Goal: Ask a question

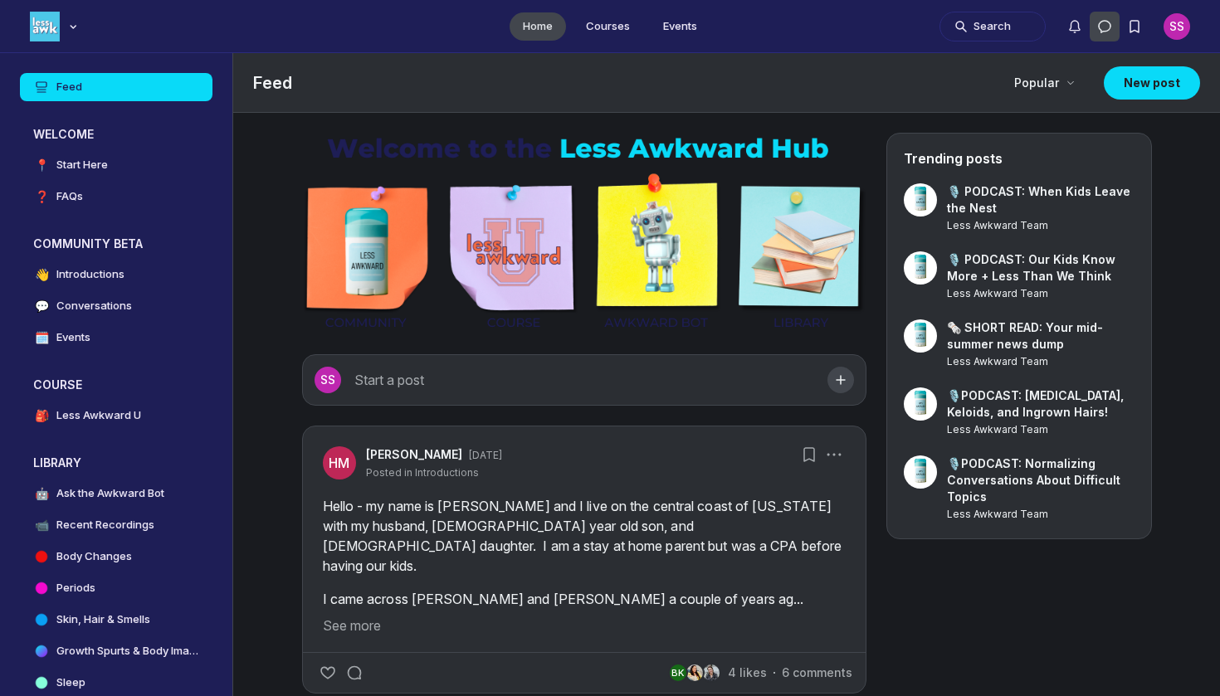
click at [1107, 29] on icon "Direct messages" at bounding box center [1104, 26] width 17 height 17
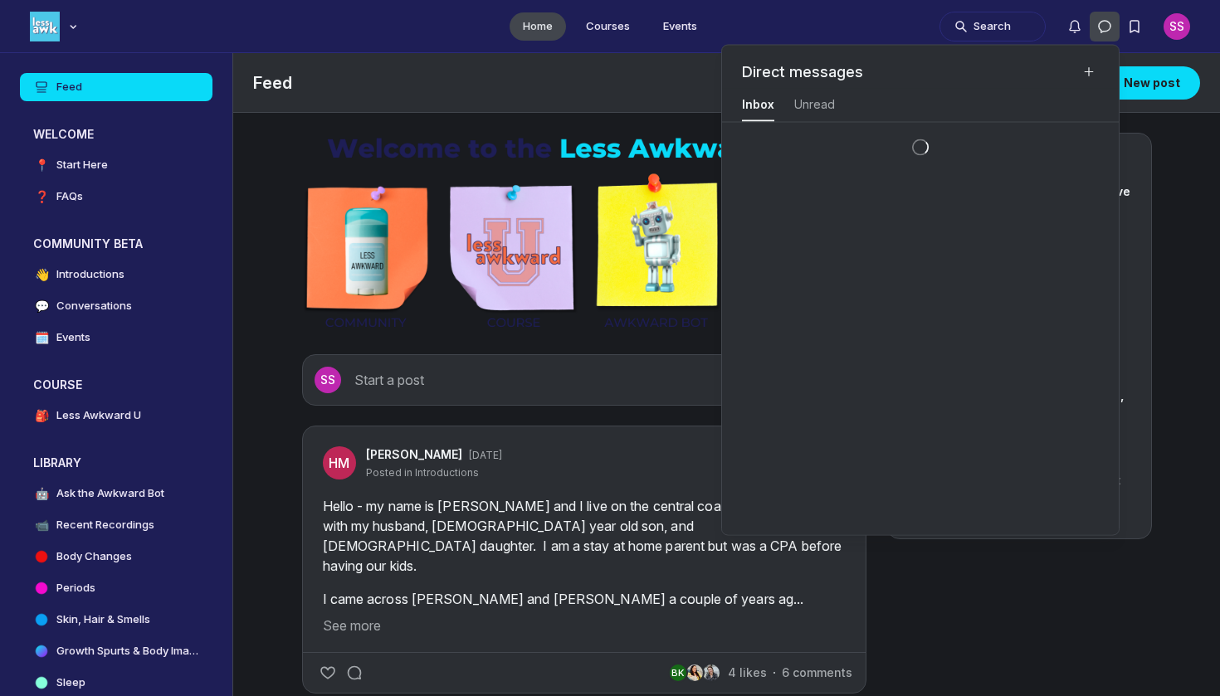
scroll to position [2246, 3738]
click at [1078, 66] on div "Direct messages" at bounding box center [920, 67] width 397 height 43
click at [1084, 69] on icon "New message" at bounding box center [1088, 72] width 13 height 17
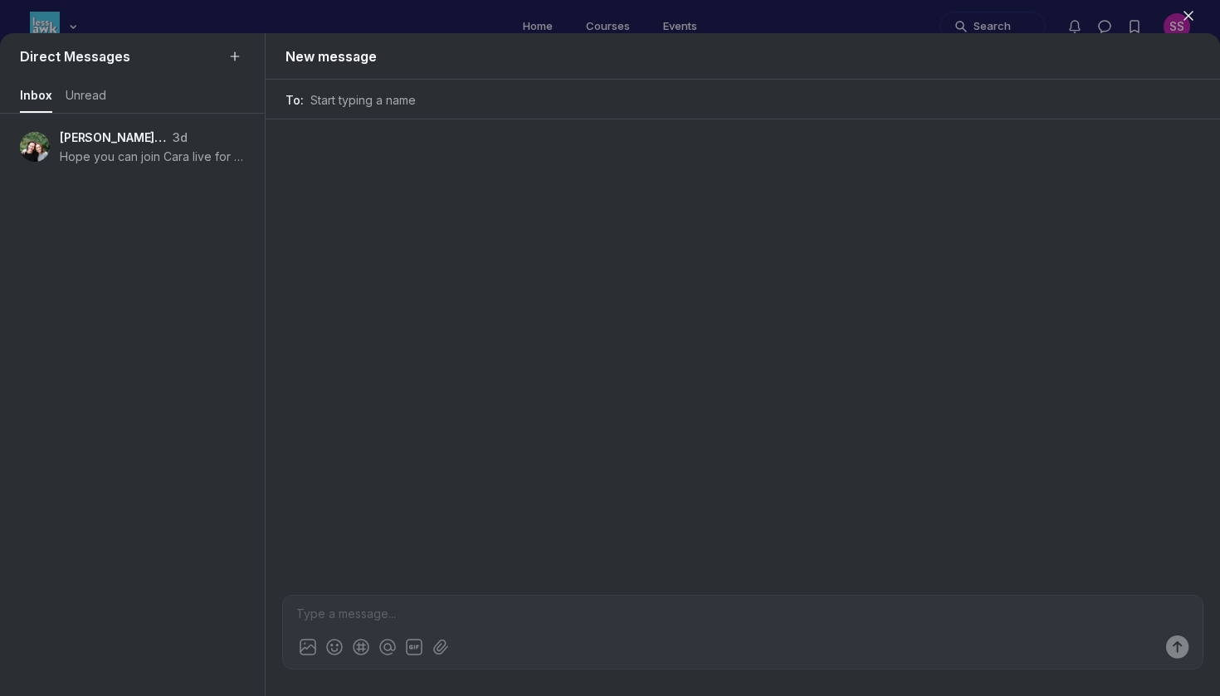
scroll to position [2246, 3144]
type input "ta"
click at [237, 57] on icon "New message" at bounding box center [234, 56] width 13 height 17
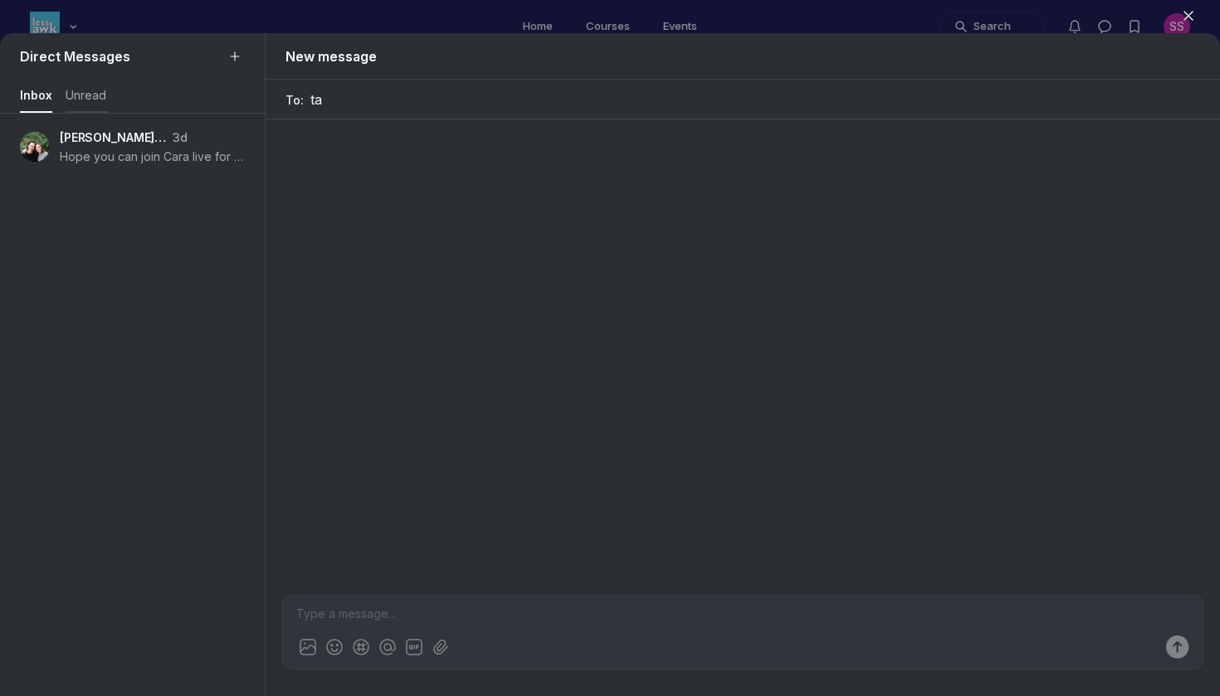
click at [103, 103] on div "Unread" at bounding box center [87, 95] width 43 height 17
click at [56, 99] on nav "Inbox Inbox Unread Unread" at bounding box center [132, 96] width 225 height 33
click at [60, 104] on nav "Inbox Inbox Unread Unread" at bounding box center [132, 96] width 225 height 33
click at [47, 104] on button "Inbox Inbox" at bounding box center [36, 96] width 32 height 33
click at [244, 52] on button "New message" at bounding box center [235, 56] width 20 height 20
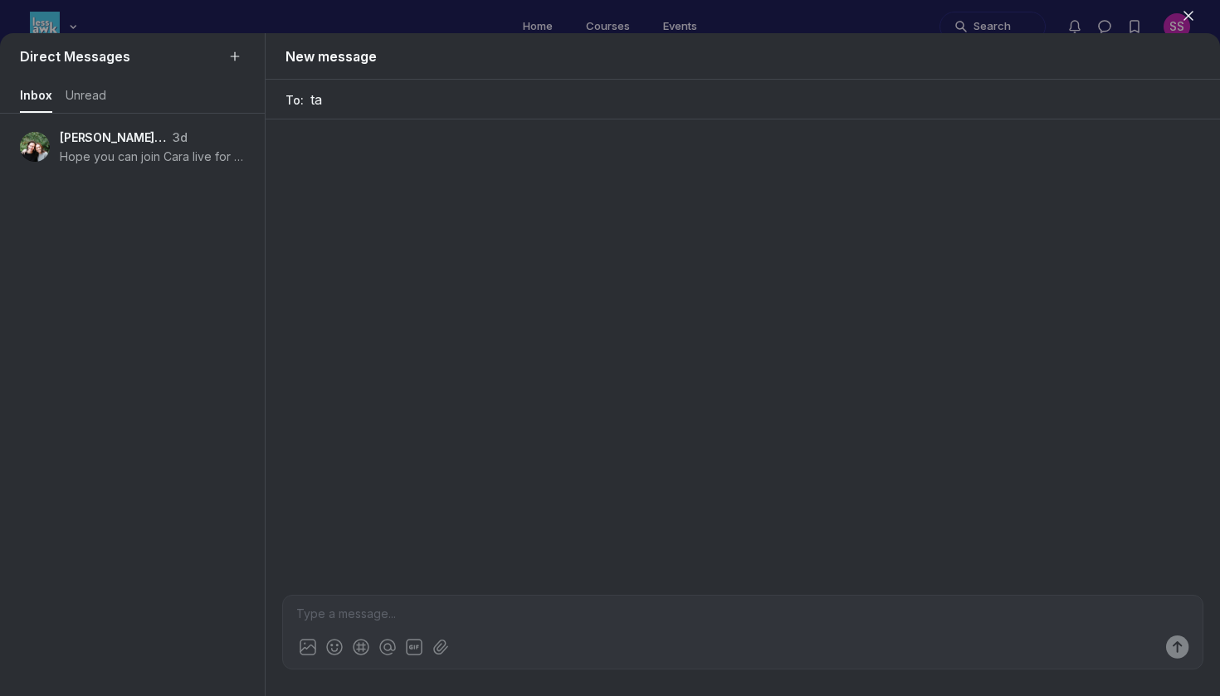
click at [449, 93] on input "ta" at bounding box center [754, 100] width 889 height 20
type input "a"
type input "s"
click at [348, 110] on div "To: tat No results found." at bounding box center [742, 100] width 954 height 40
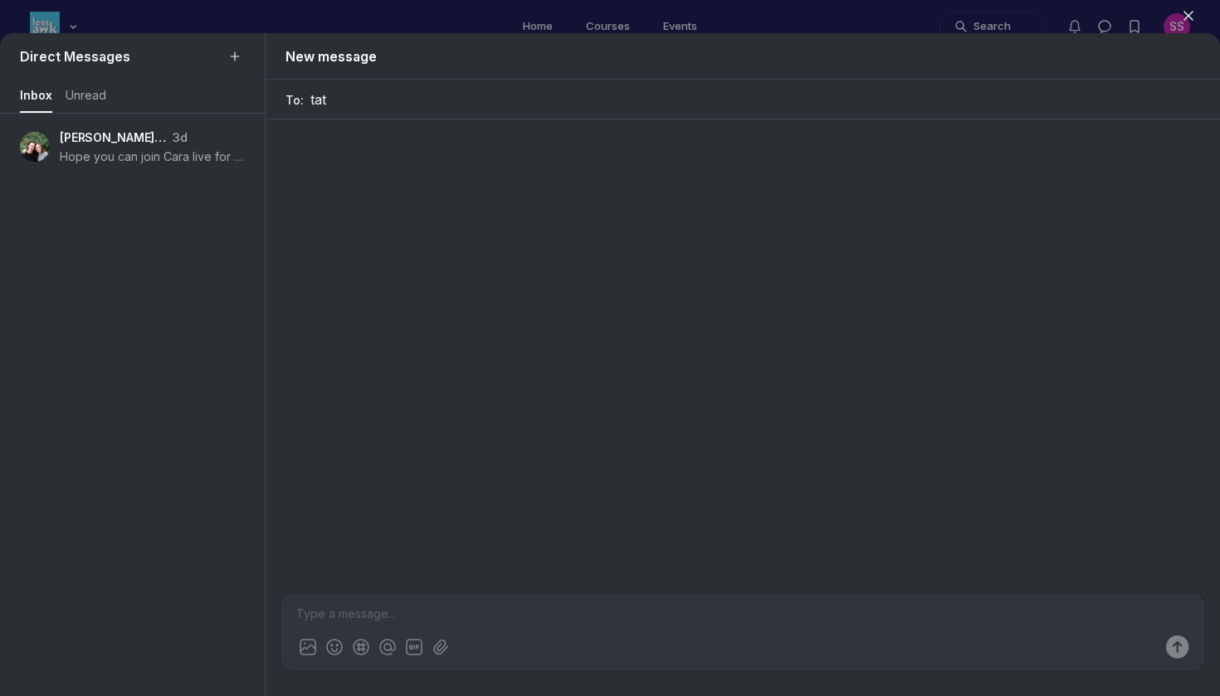
click at [342, 96] on input "tat" at bounding box center [754, 100] width 889 height 20
type input "tati"
click at [1191, 16] on icon "button" at bounding box center [1188, 15] width 17 height 17
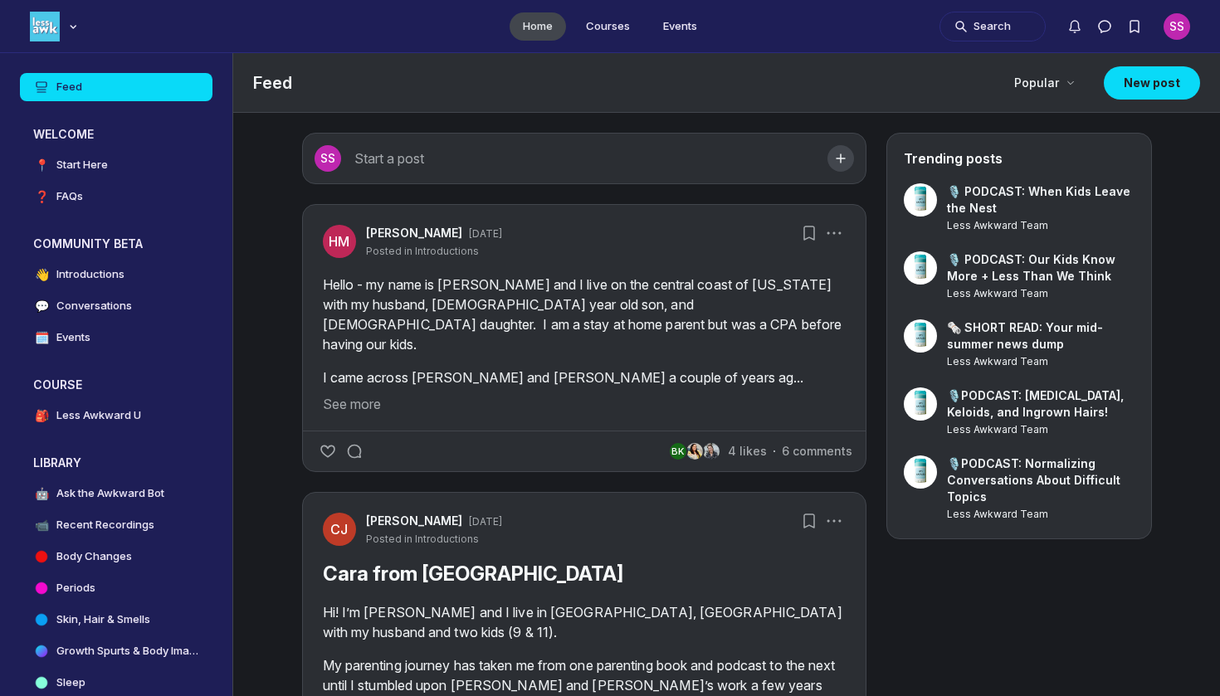
scroll to position [4994, 3178]
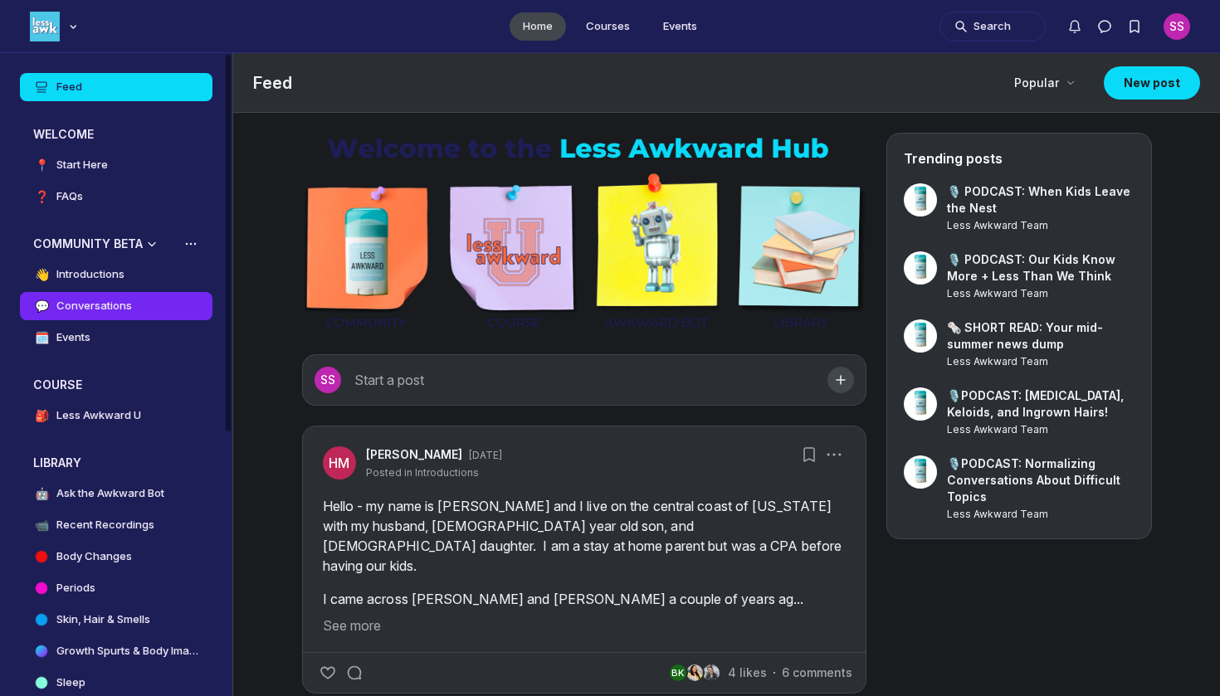
click at [111, 306] on h4 "Conversations" at bounding box center [93, 306] width 75 height 17
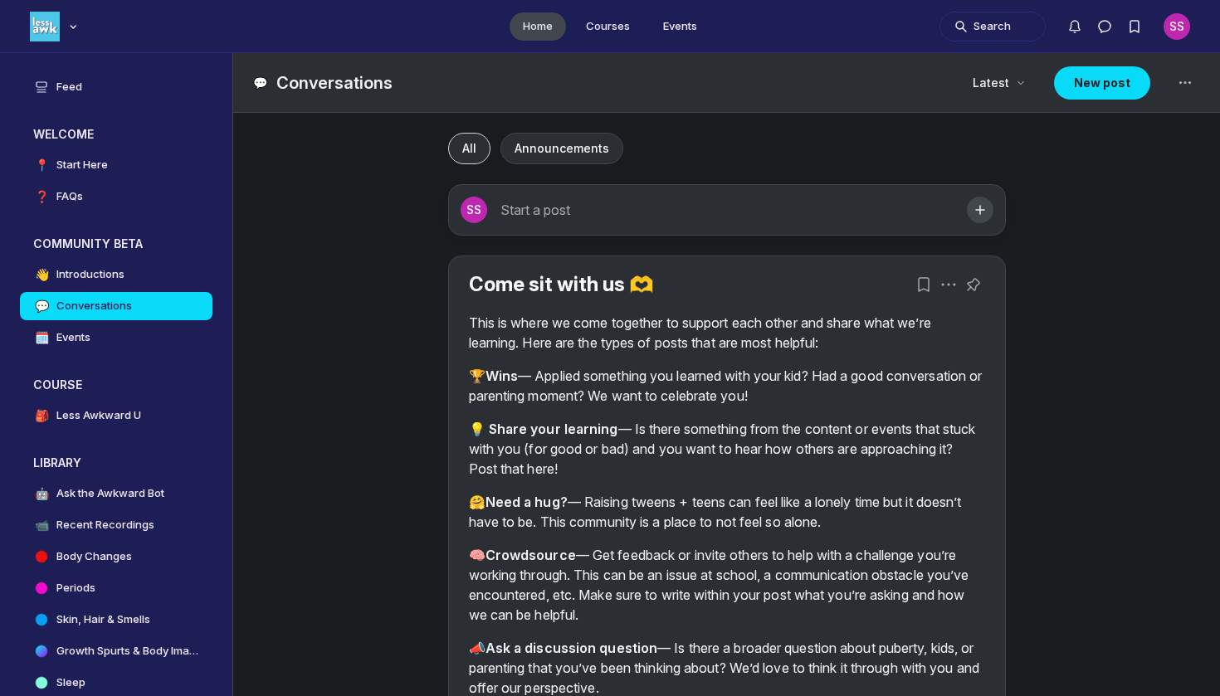
click at [964, 219] on button "SS Start a post" at bounding box center [727, 209] width 558 height 51
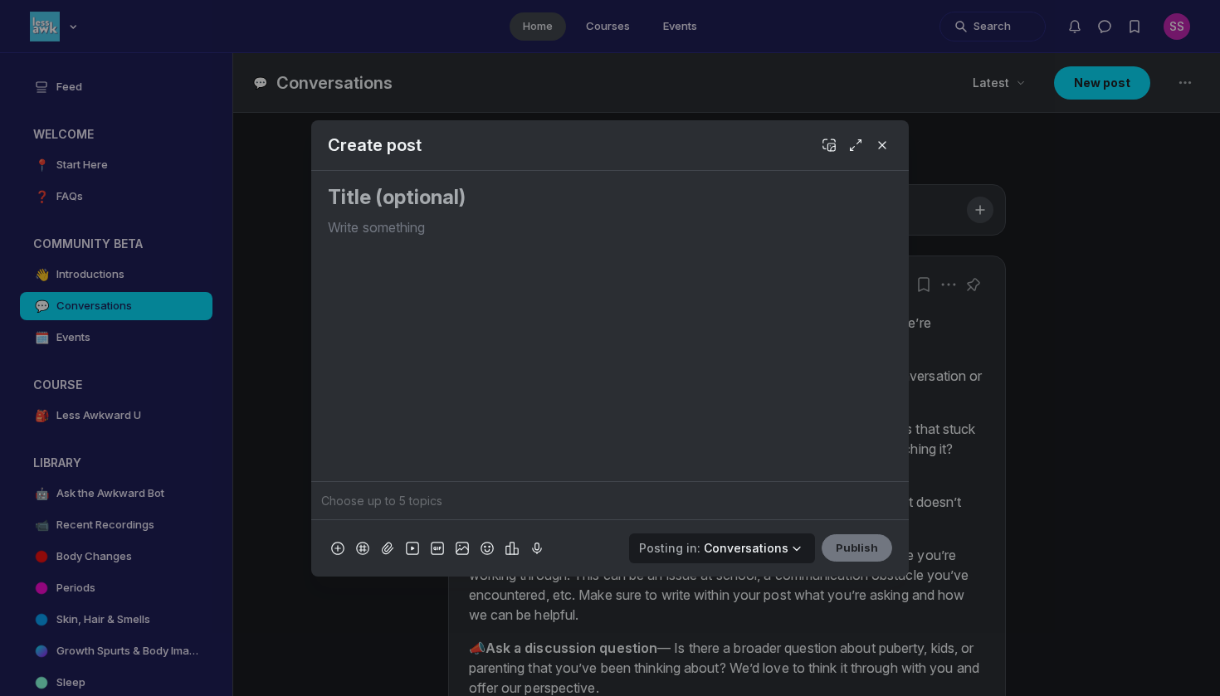
click at [770, 553] on span "Conversations" at bounding box center [746, 548] width 85 height 14
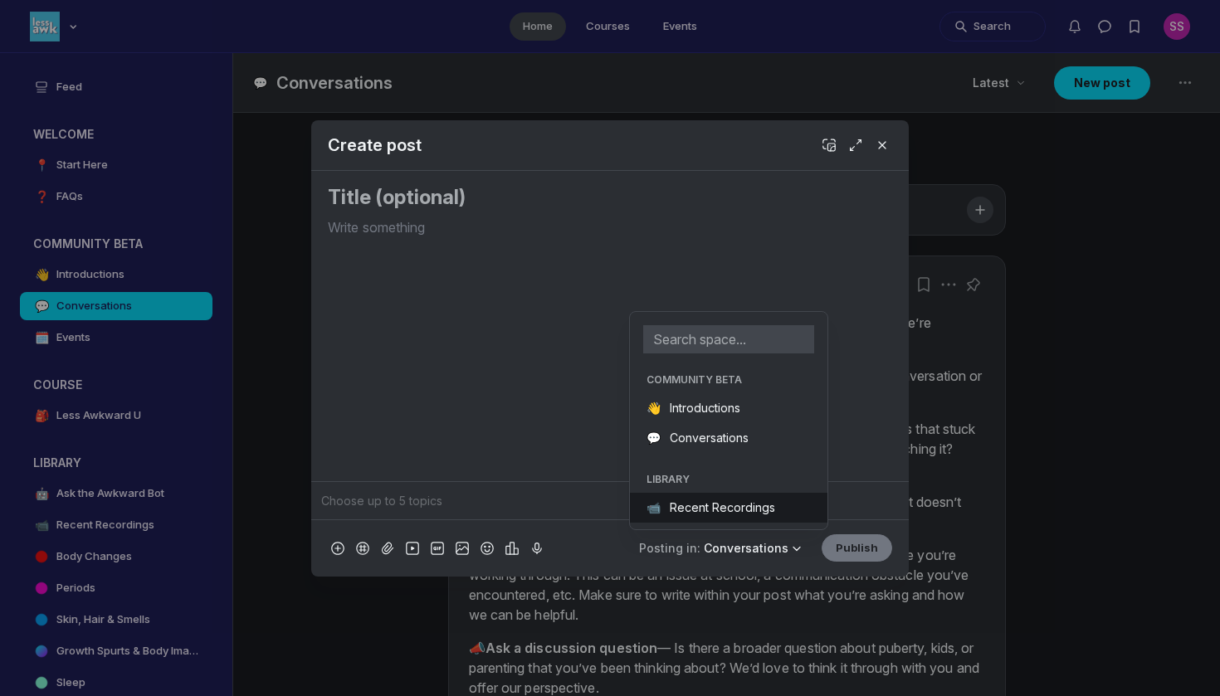
click at [741, 504] on button "📹 Recent Recordings" at bounding box center [728, 508] width 197 height 30
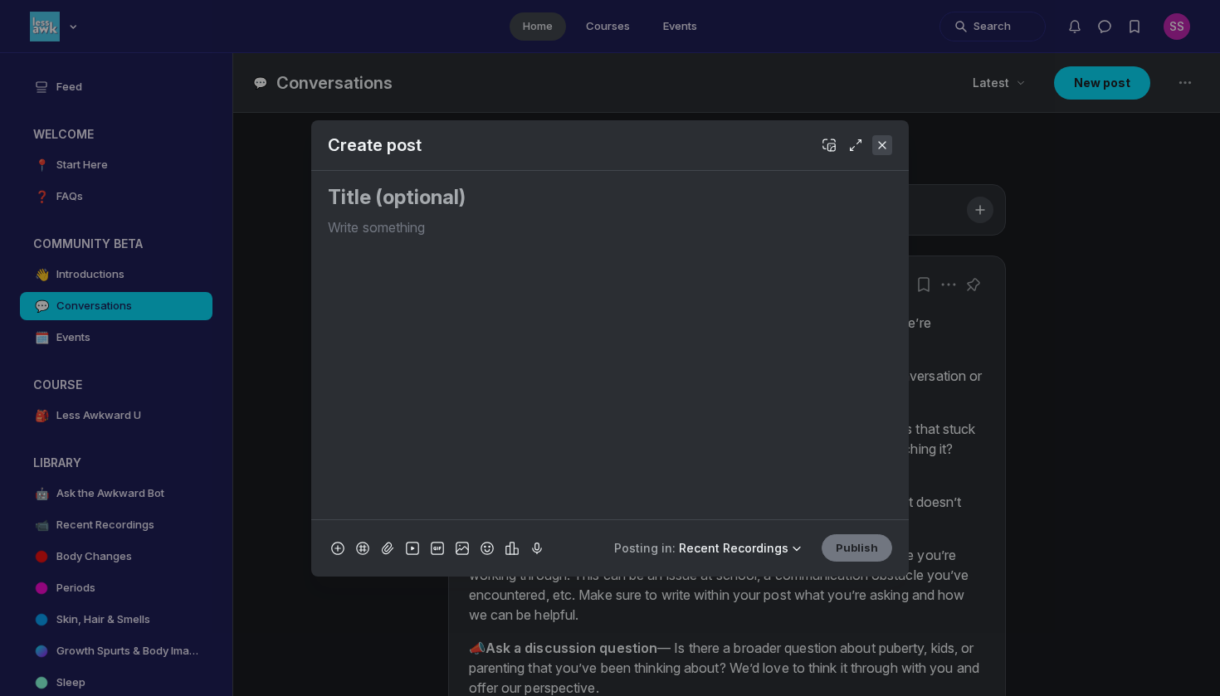
click at [889, 150] on button "Close" at bounding box center [882, 145] width 20 height 20
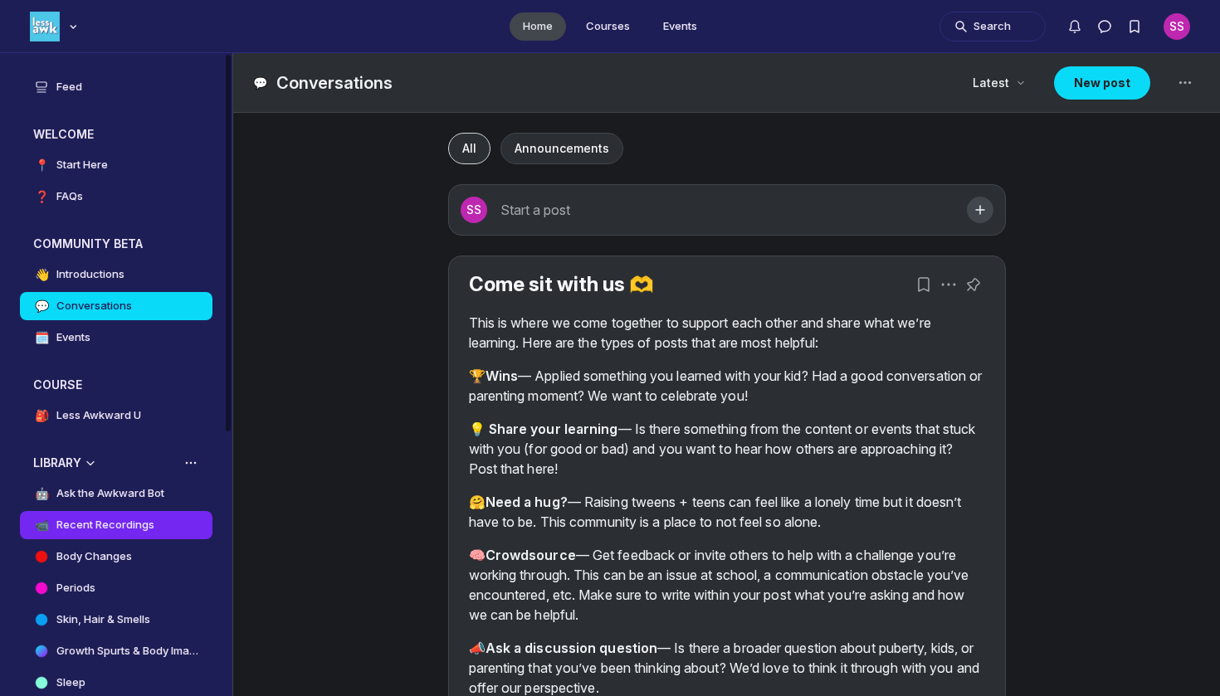
click at [111, 528] on h4 "Recent Recordings" at bounding box center [105, 525] width 98 height 17
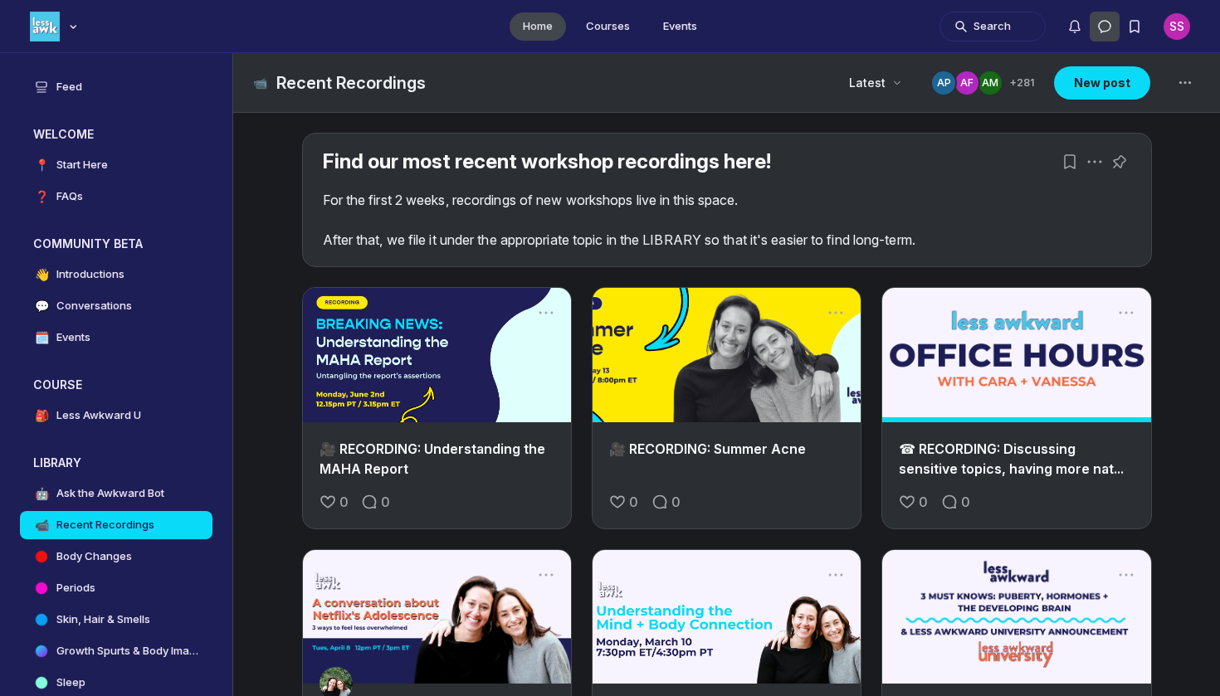
click at [1112, 24] on icon "Direct messages" at bounding box center [1104, 26] width 17 height 17
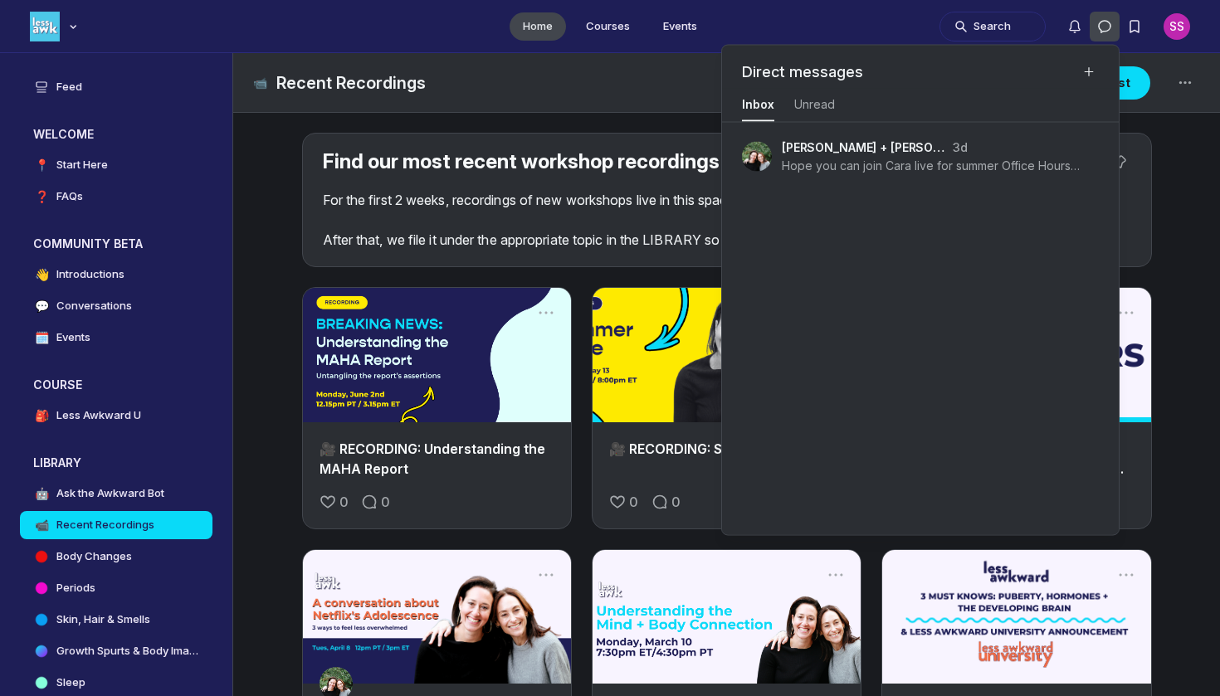
scroll to position [2246, 3738]
click at [1093, 78] on icon "New message" at bounding box center [1088, 72] width 13 height 17
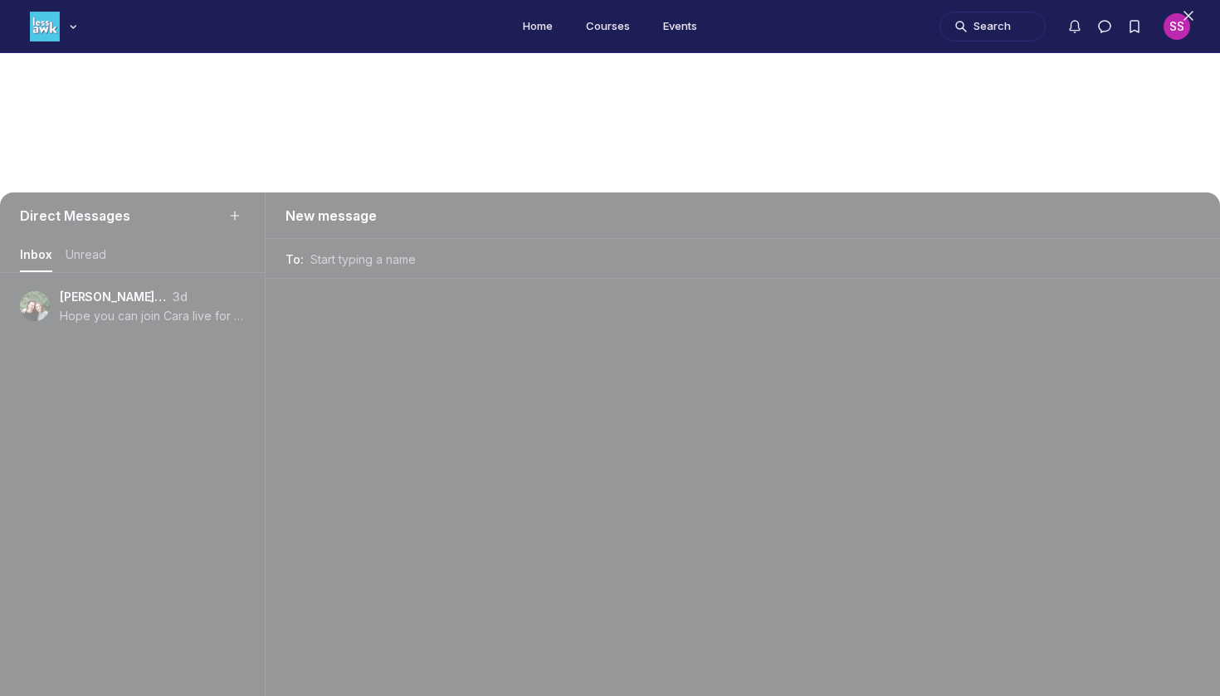
scroll to position [2246, 3144]
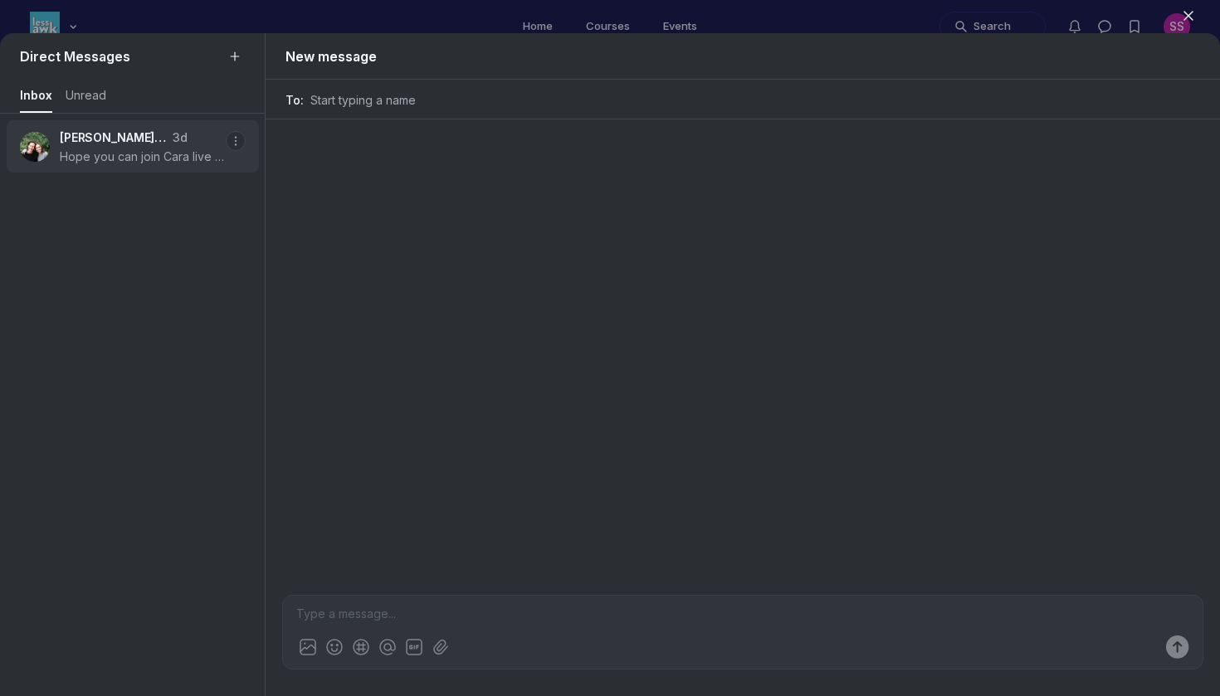
click at [153, 129] on p "[PERSON_NAME] + [PERSON_NAME] (Admin)" at bounding box center [114, 137] width 108 height 17
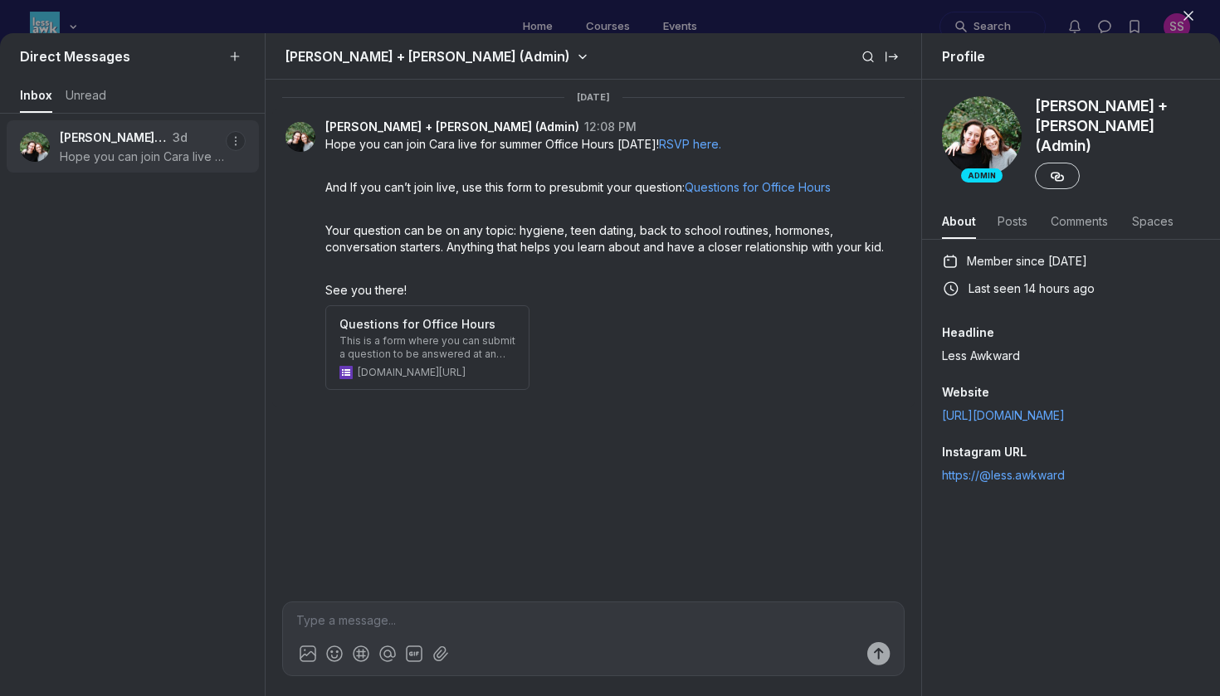
scroll to position [2246, 3294]
click at [986, 172] on div "Admin" at bounding box center [981, 175] width 41 height 15
click at [1012, 213] on span "Posts" at bounding box center [1012, 221] width 32 height 17
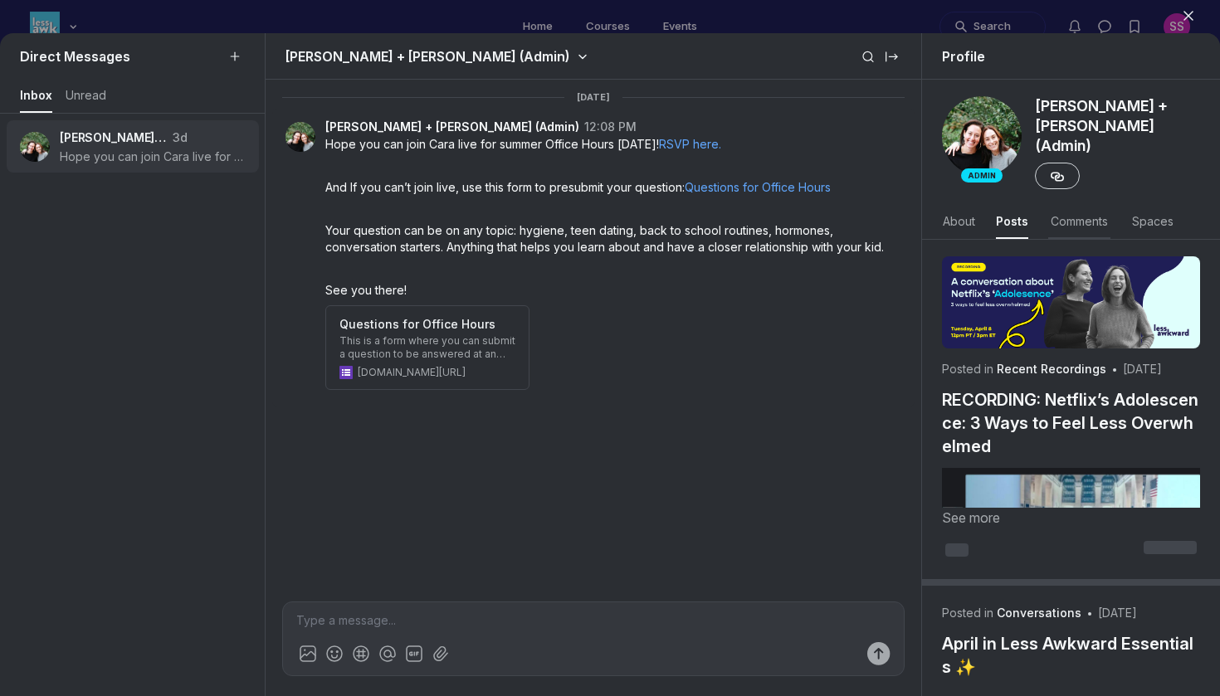
click at [1064, 216] on span "Comments" at bounding box center [1079, 221] width 62 height 17
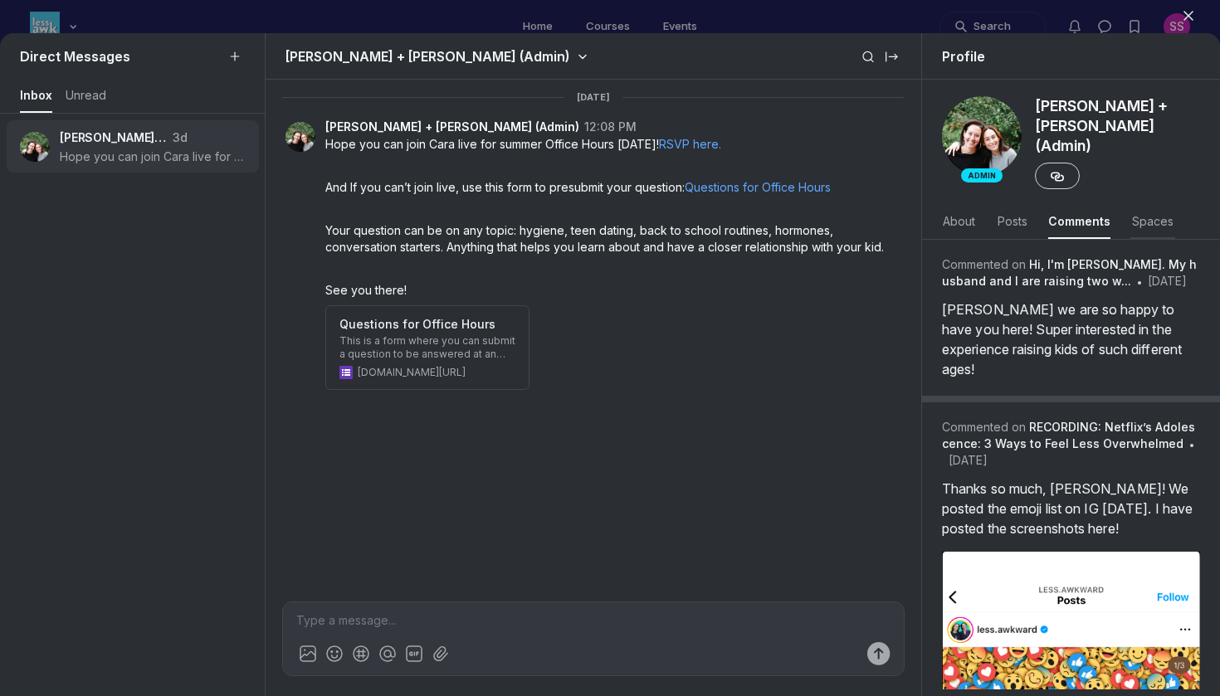
click at [1150, 216] on span "Spaces" at bounding box center [1152, 221] width 45 height 17
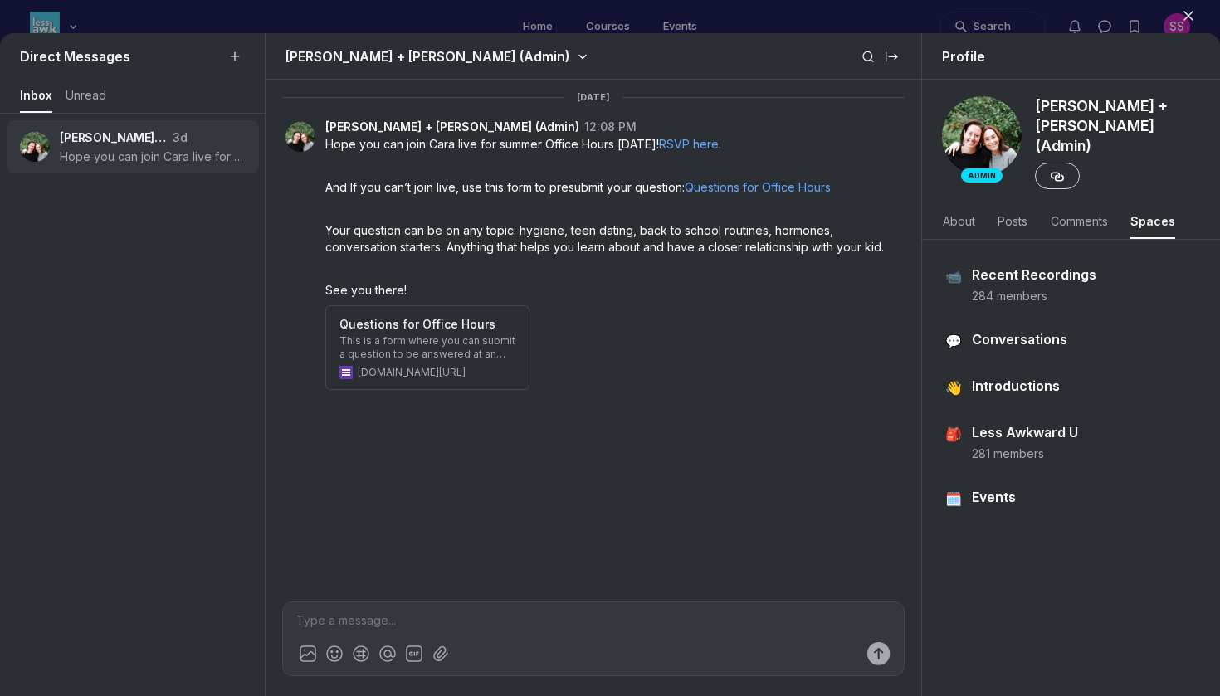
click at [1195, 10] on icon "button" at bounding box center [1188, 15] width 17 height 17
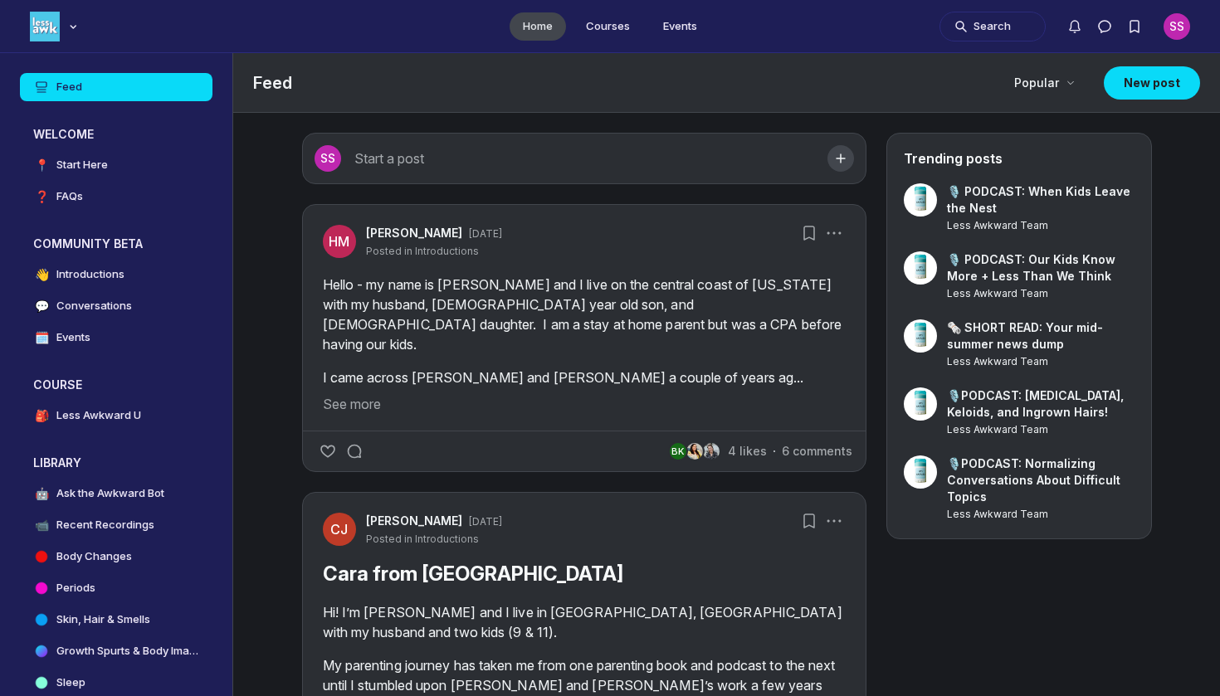
scroll to position [4994, 3178]
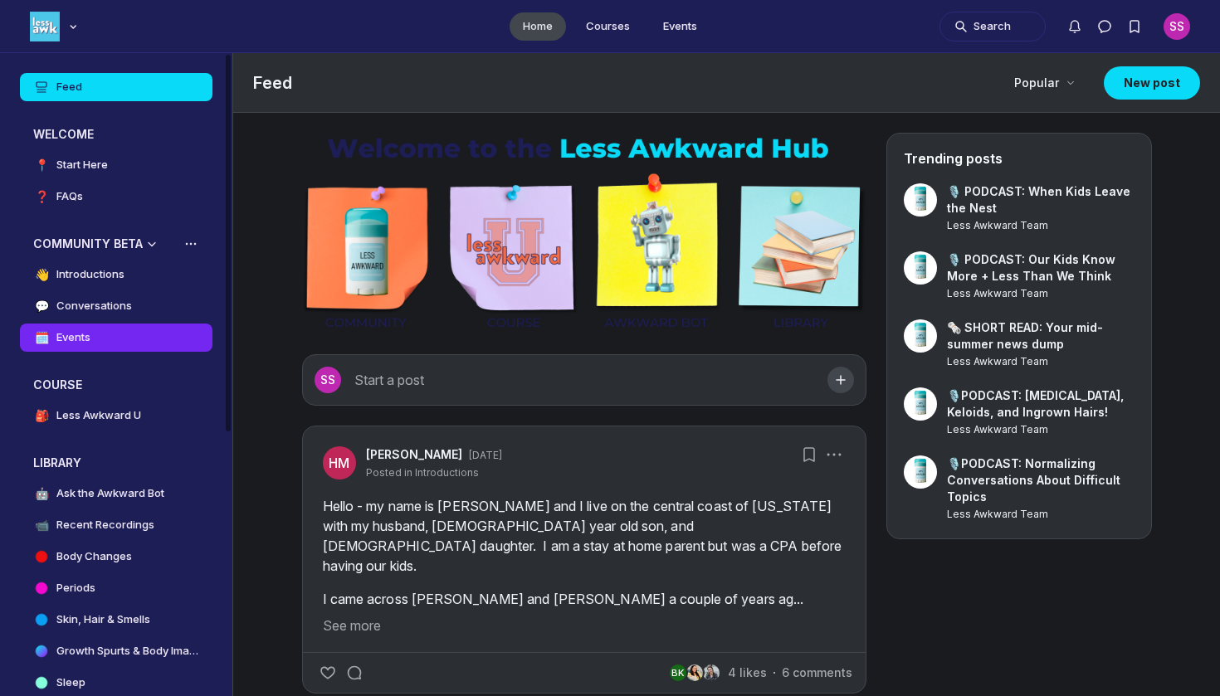
click at [94, 334] on link "🗓️ Events" at bounding box center [116, 338] width 192 height 28
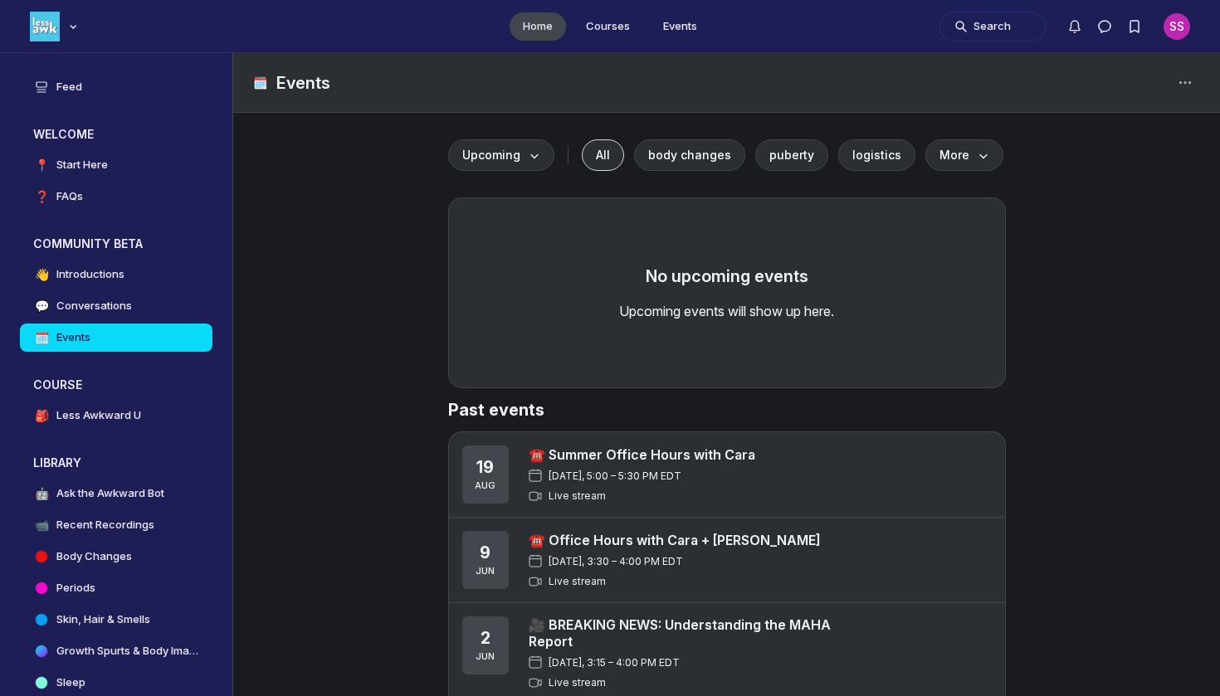
click at [709, 483] on div "[DATE], 5:00 – 5:30 PM EDT Live stream" at bounding box center [641, 486] width 226 height 33
click at [689, 455] on link "☎️ Summer Office Hours with Cara" at bounding box center [641, 454] width 226 height 17
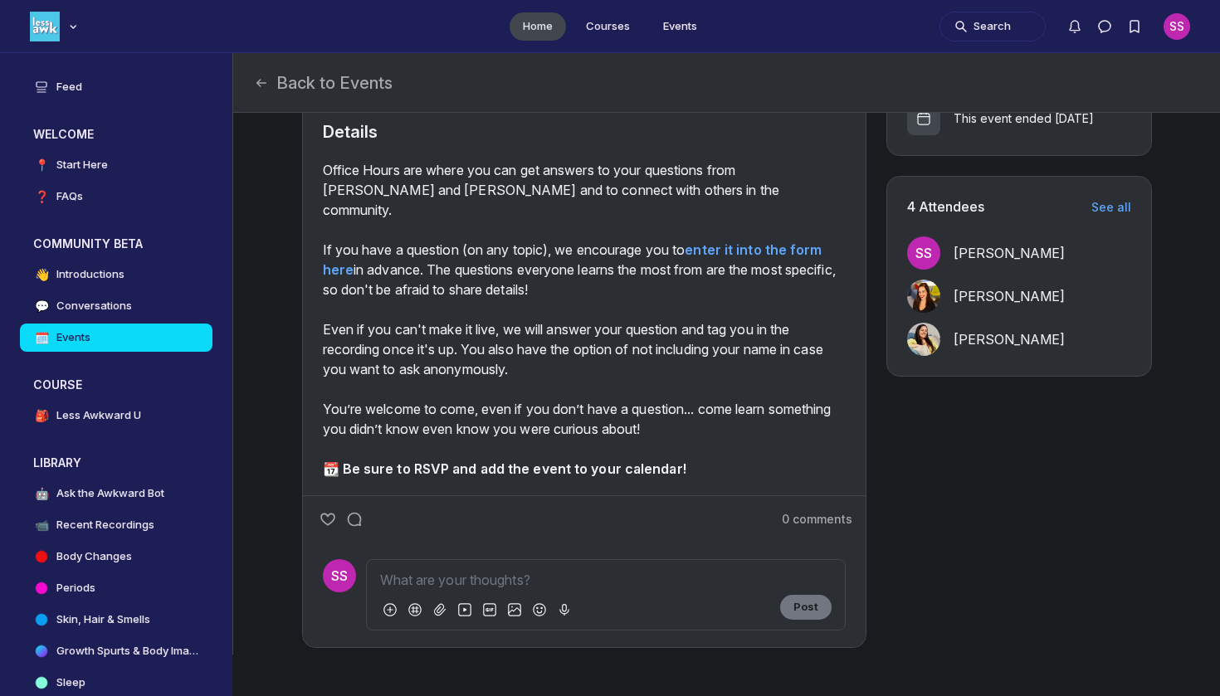
scroll to position [512, 0]
click at [972, 283] on div "T [PERSON_NAME]" at bounding box center [1019, 297] width 224 height 33
click at [972, 295] on span "[PERSON_NAME]" at bounding box center [1008, 298] width 111 height 17
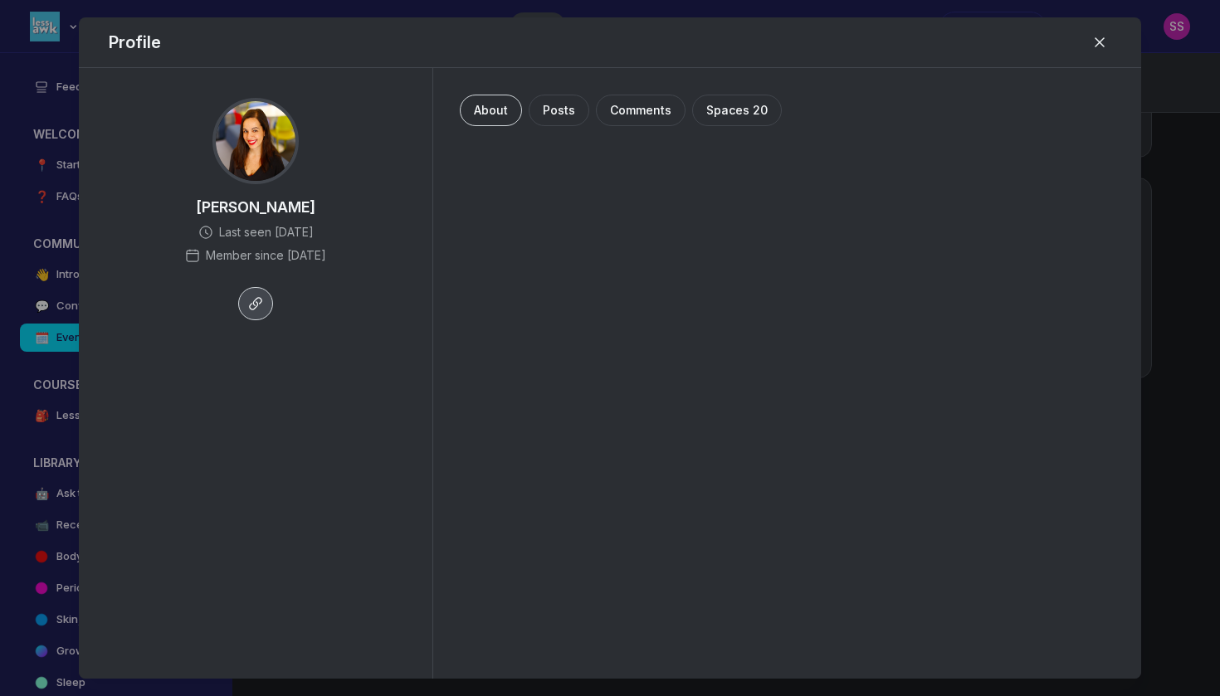
click at [255, 308] on use "Copy link to profile" at bounding box center [256, 304] width 12 height 12
click at [569, 109] on span "Posts" at bounding box center [559, 110] width 32 height 14
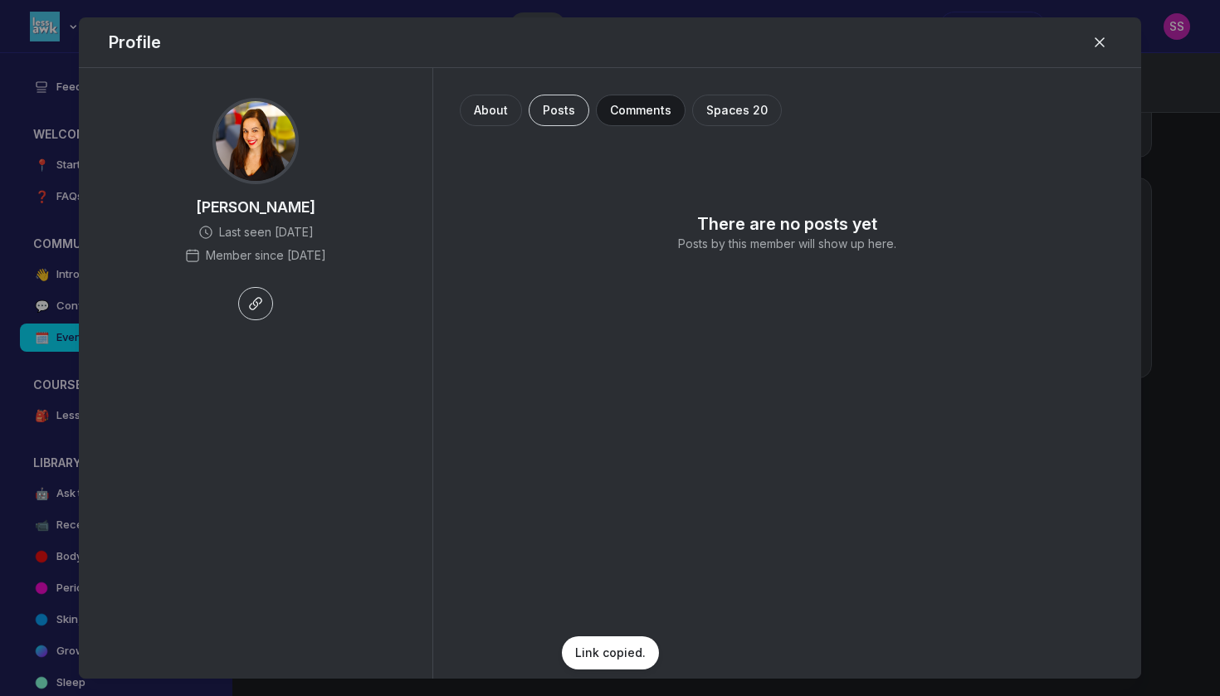
click at [647, 117] on button "Comments" at bounding box center [641, 111] width 90 height 32
click at [723, 124] on button "Spaces 20" at bounding box center [737, 111] width 90 height 32
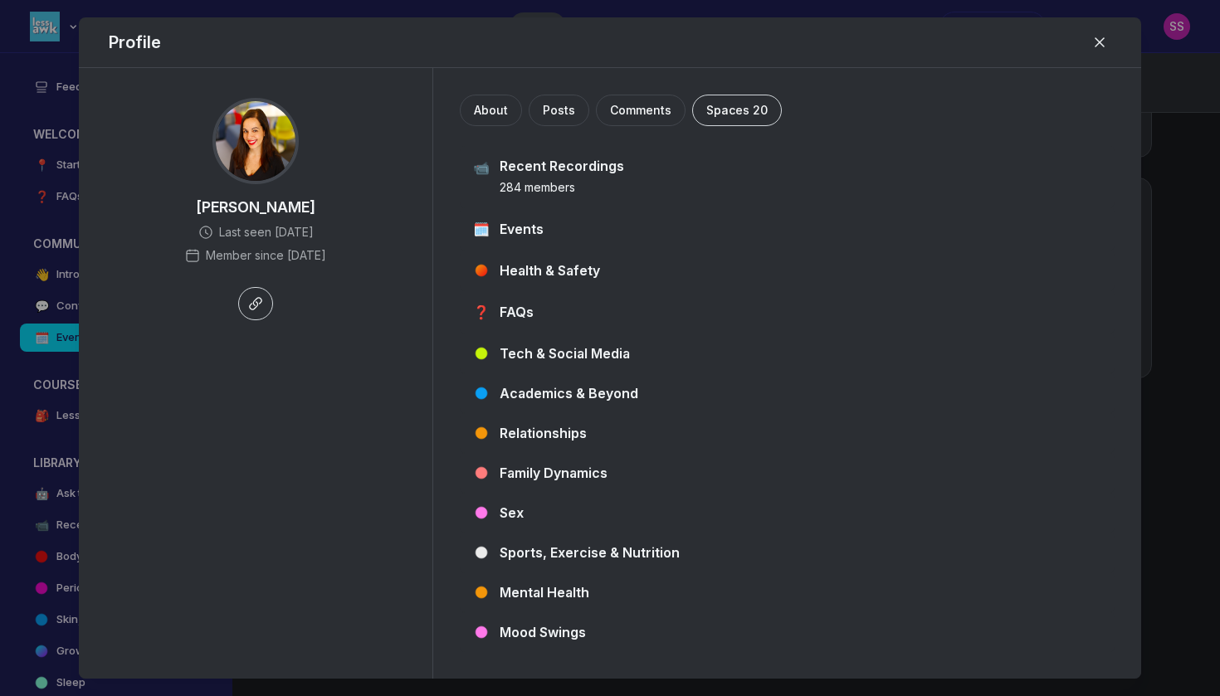
click at [259, 156] on img at bounding box center [256, 141] width 80 height 80
click at [292, 272] on div "T [PERSON_NAME] Last seen [DATE] Member since [DATE]" at bounding box center [255, 194] width 353 height 252
click at [1101, 41] on use "Close" at bounding box center [1099, 42] width 8 height 8
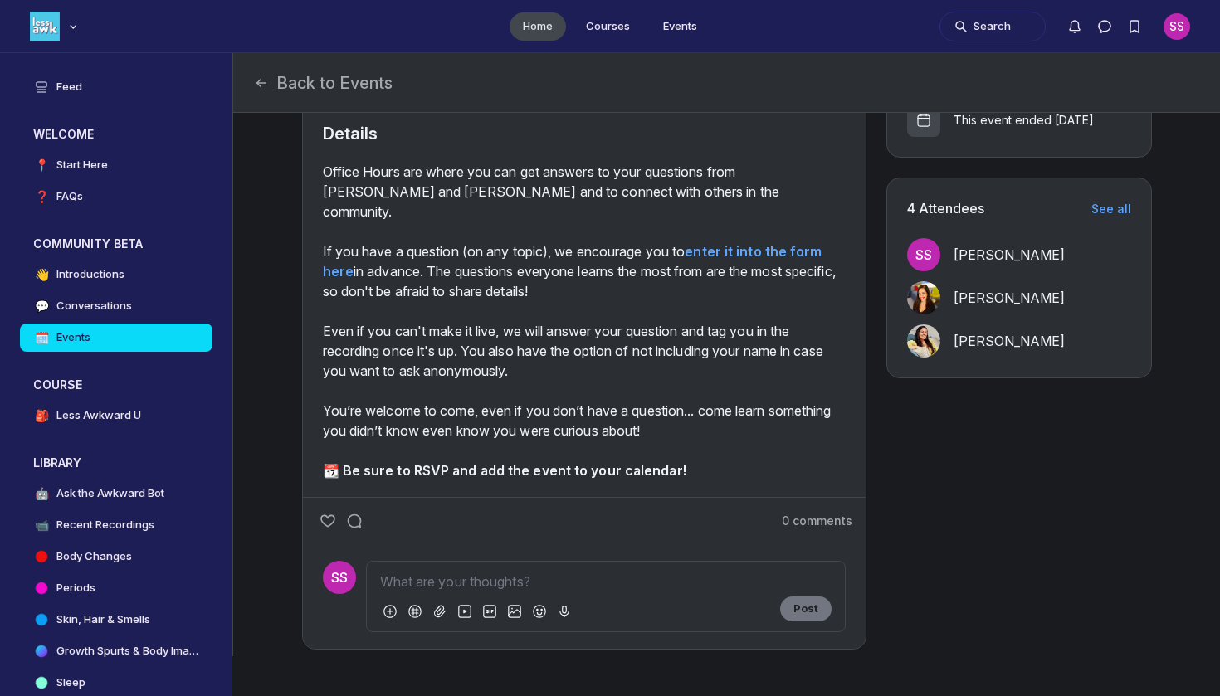
click at [1026, 333] on span "[PERSON_NAME]" at bounding box center [1008, 341] width 111 height 17
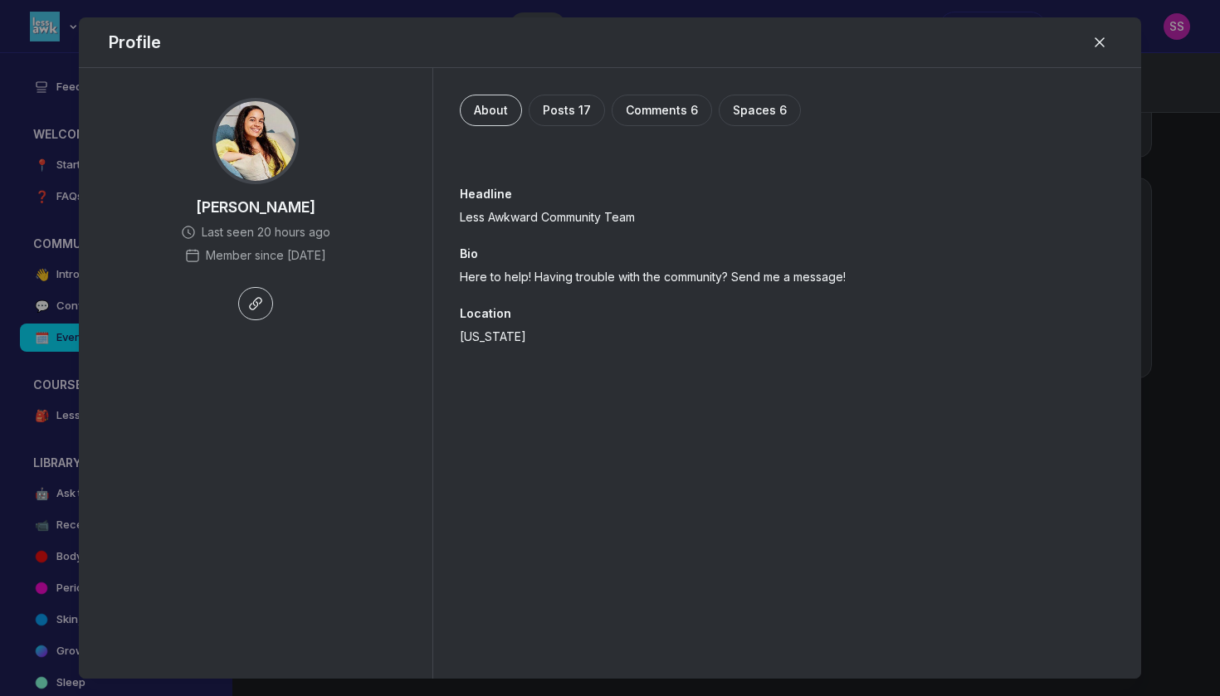
click at [278, 202] on span "[PERSON_NAME]" at bounding box center [255, 207] width 119 height 20
click at [247, 210] on span "[PERSON_NAME]" at bounding box center [255, 207] width 119 height 20
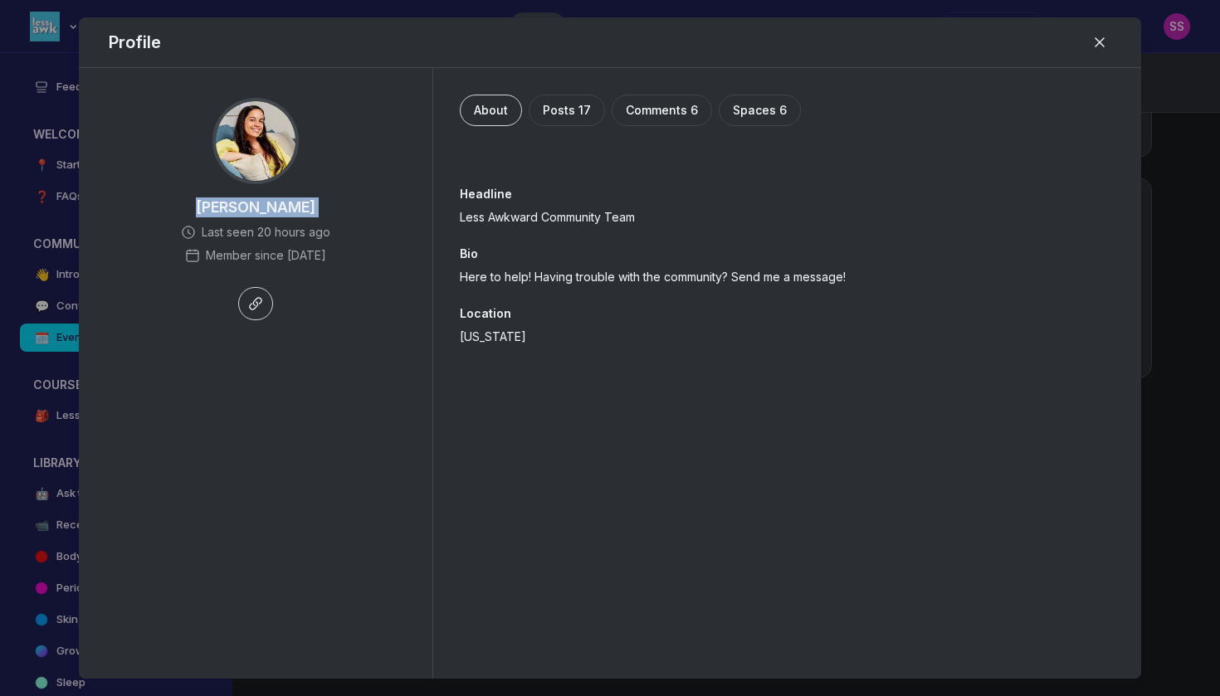
click at [1172, 353] on div at bounding box center [610, 348] width 1220 height 696
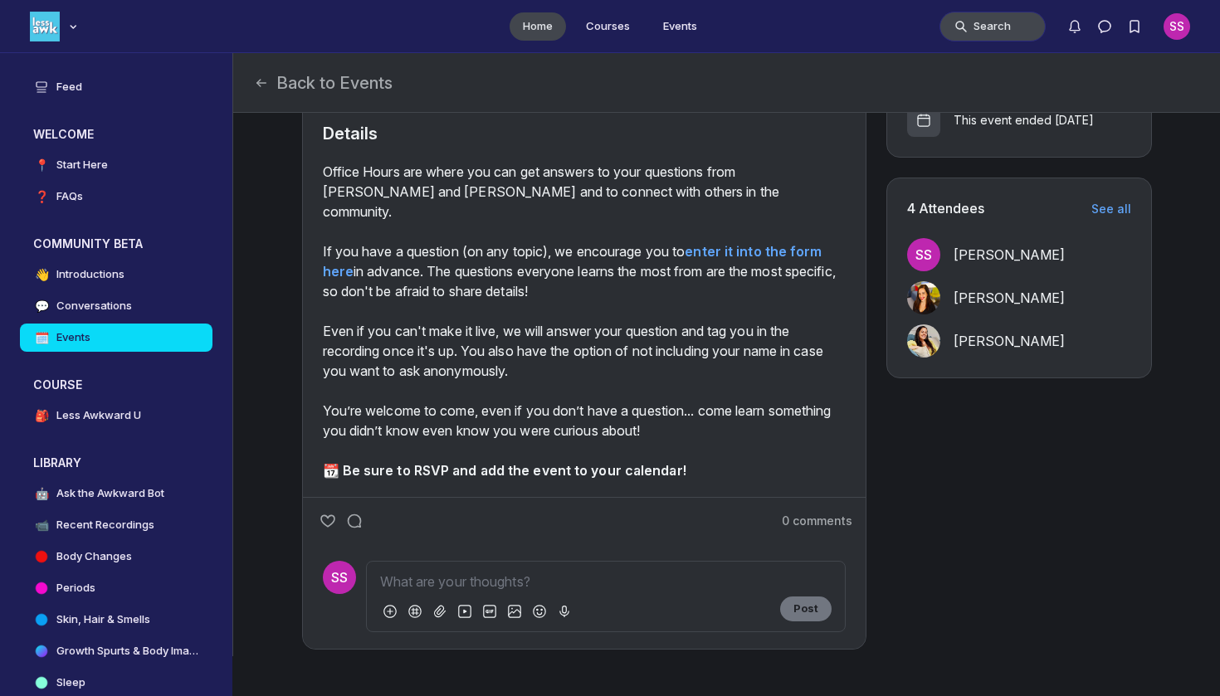
click at [1010, 23] on button "Search" at bounding box center [992, 27] width 106 height 30
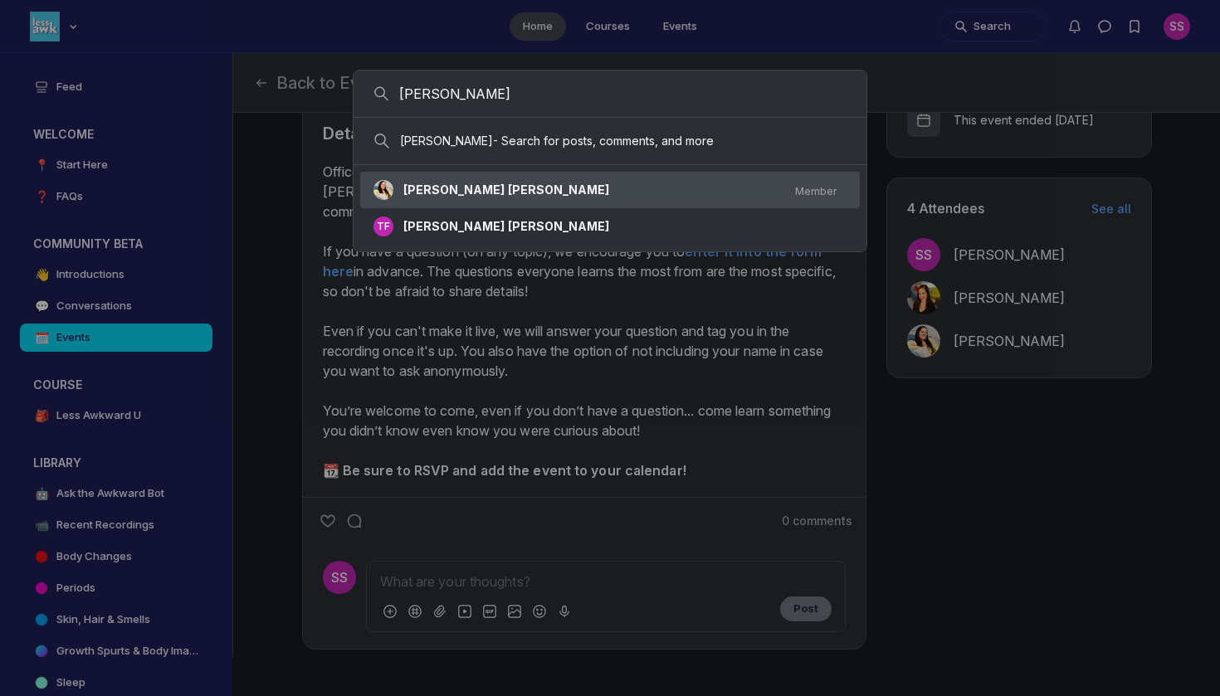
type input "[PERSON_NAME]"
click at [584, 184] on link "TF [PERSON_NAME] Member" at bounding box center [604, 190] width 463 height 20
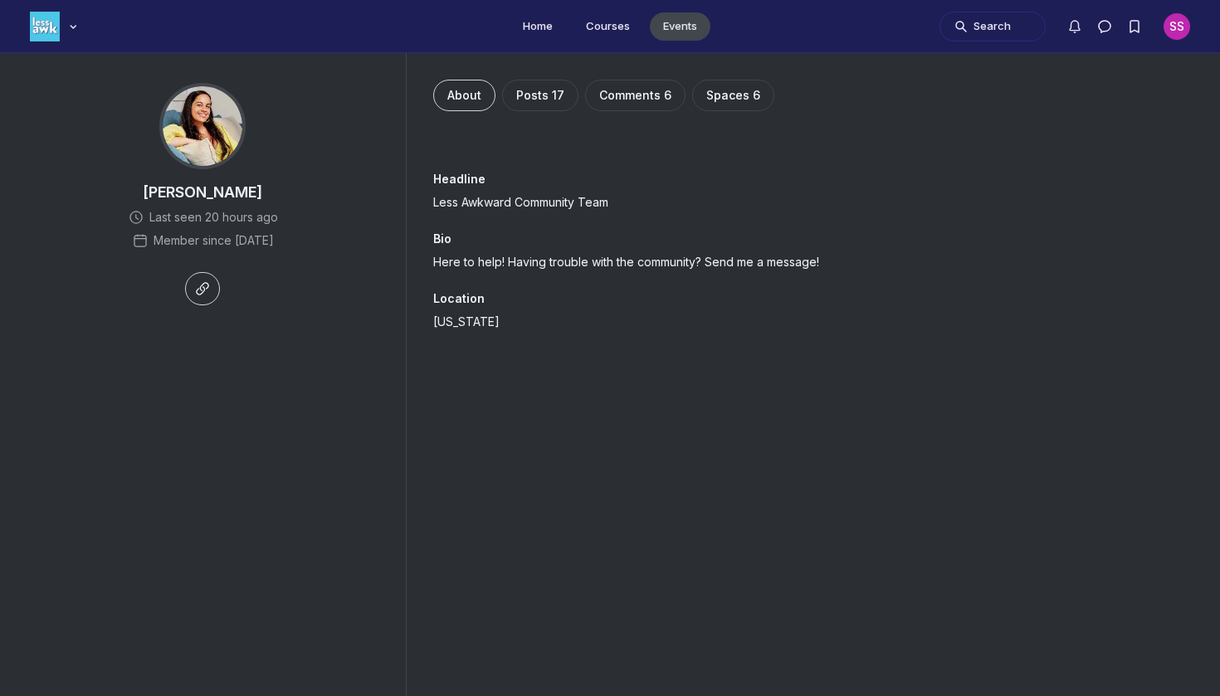
click at [667, 31] on link "Events" at bounding box center [680, 26] width 61 height 28
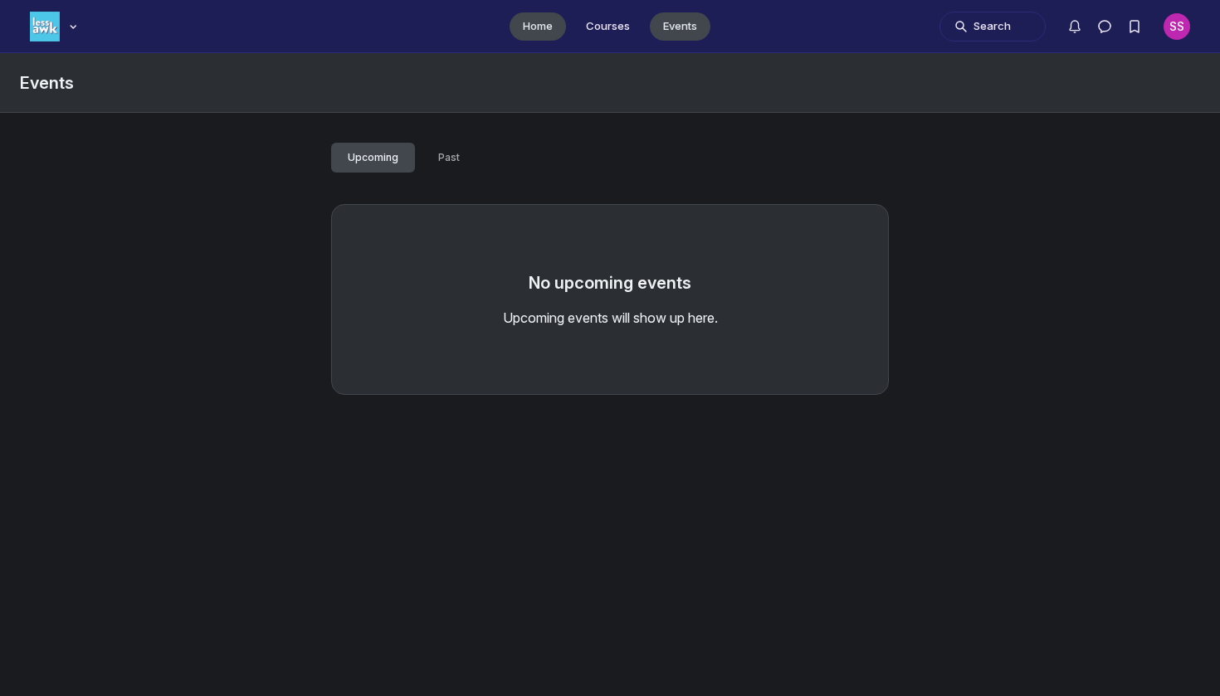
click at [563, 33] on link "Home" at bounding box center [537, 26] width 56 height 28
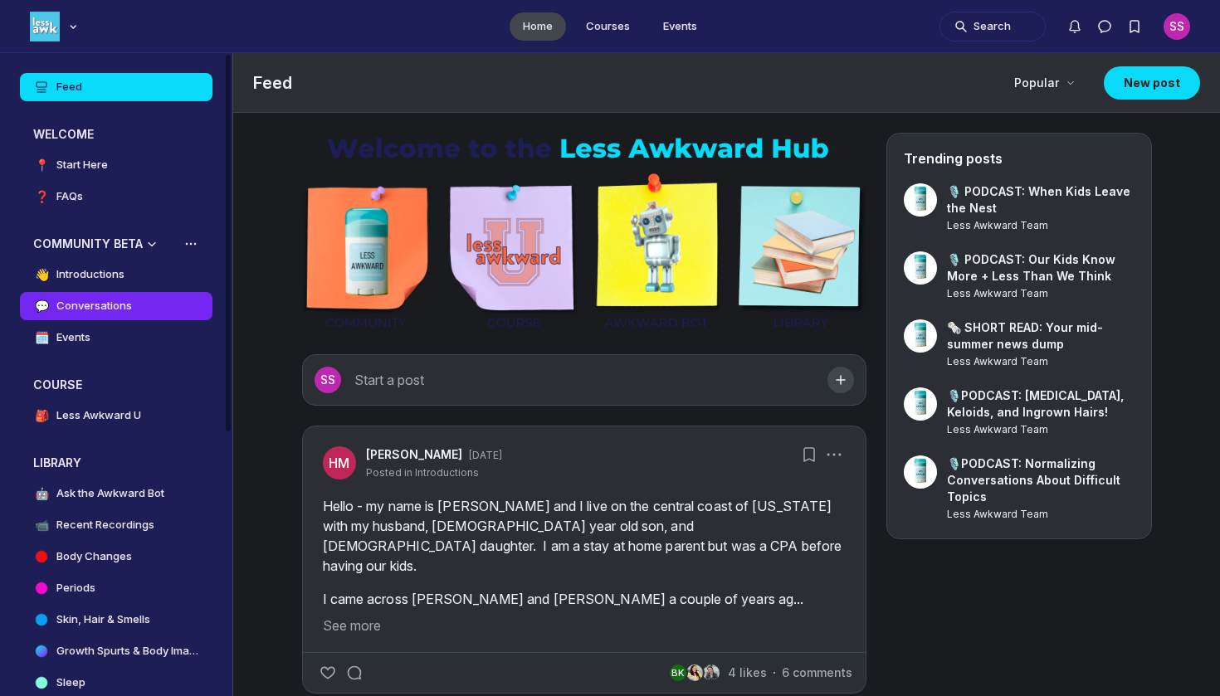
click at [128, 309] on h4 "Conversations" at bounding box center [93, 306] width 75 height 17
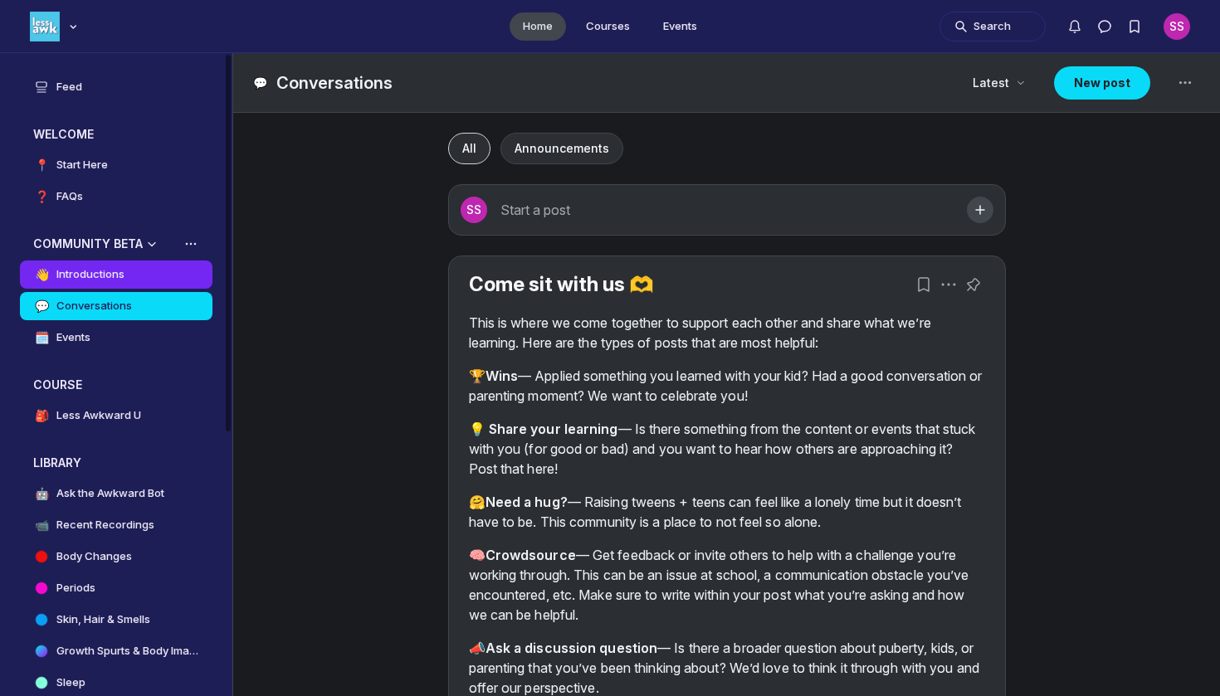
click at [159, 270] on link "👋 Introductions" at bounding box center [116, 275] width 192 height 28
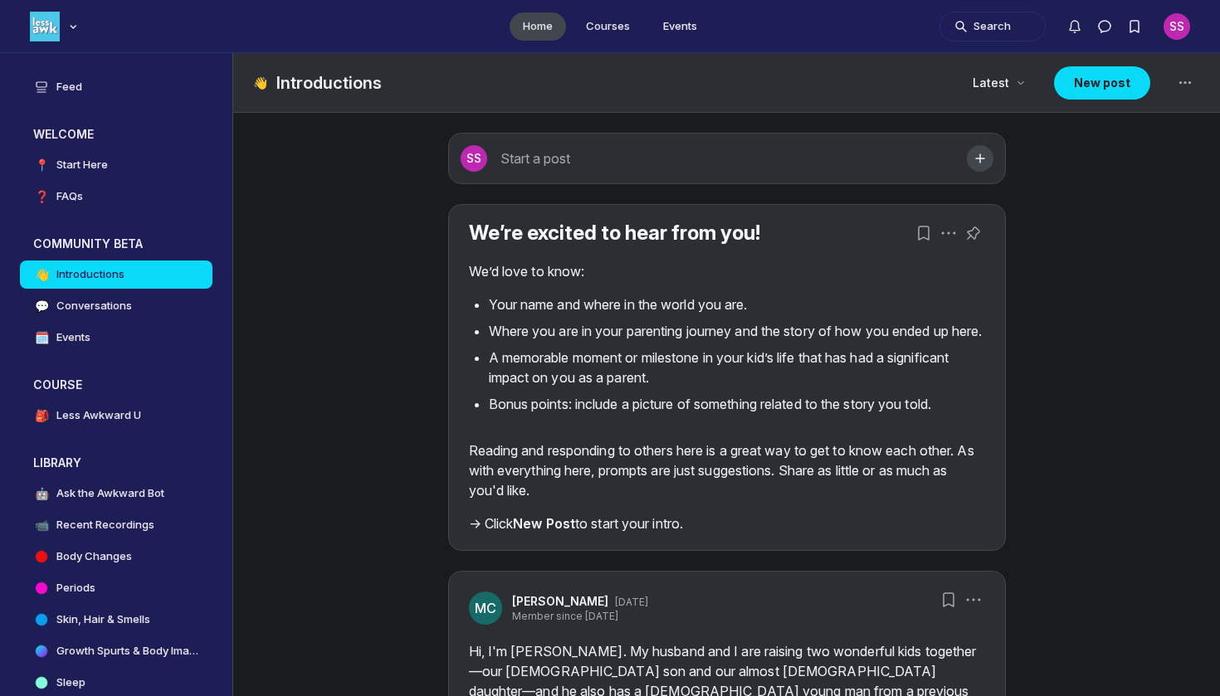
click at [1177, 23] on div "SS" at bounding box center [1176, 26] width 27 height 27
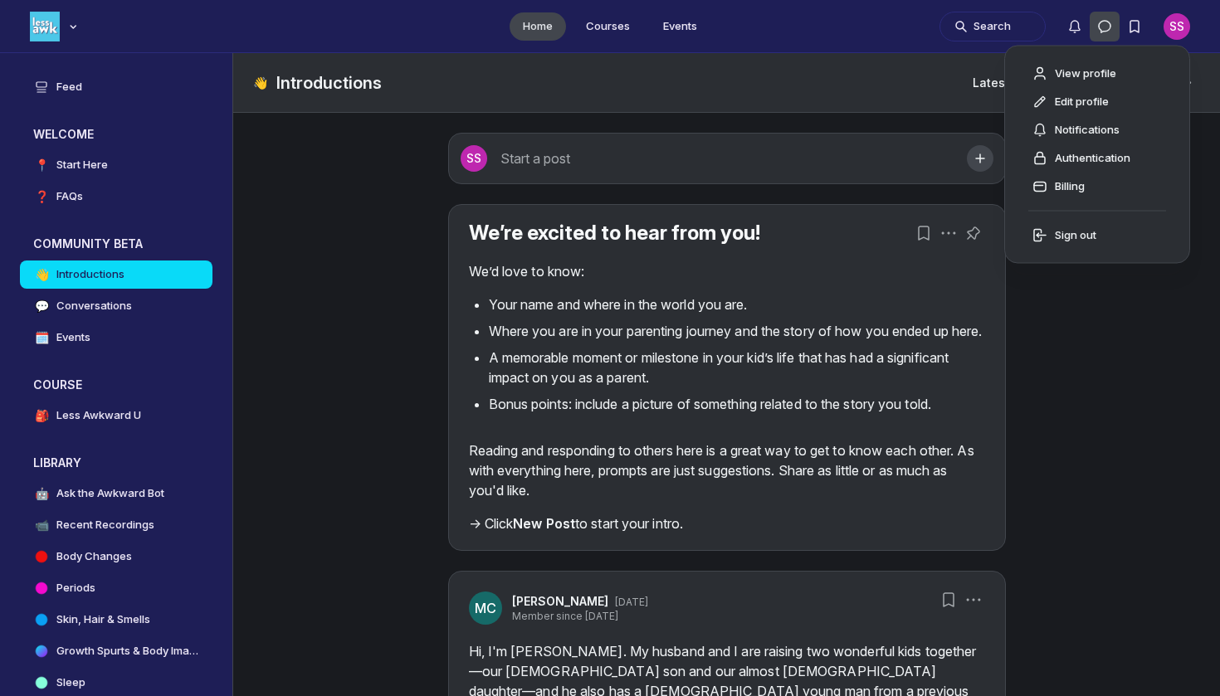
click at [1117, 29] on button "Direct messages" at bounding box center [1104, 27] width 30 height 30
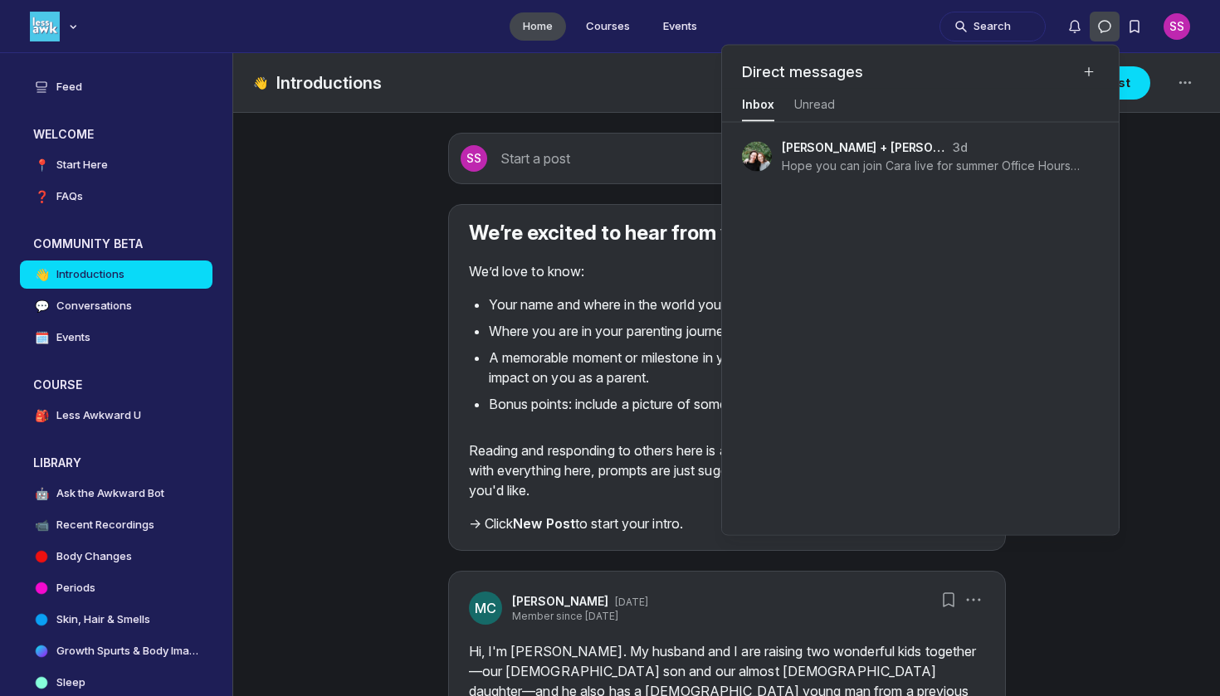
scroll to position [2246, 3738]
click at [1084, 65] on icon "New message" at bounding box center [1088, 72] width 13 height 17
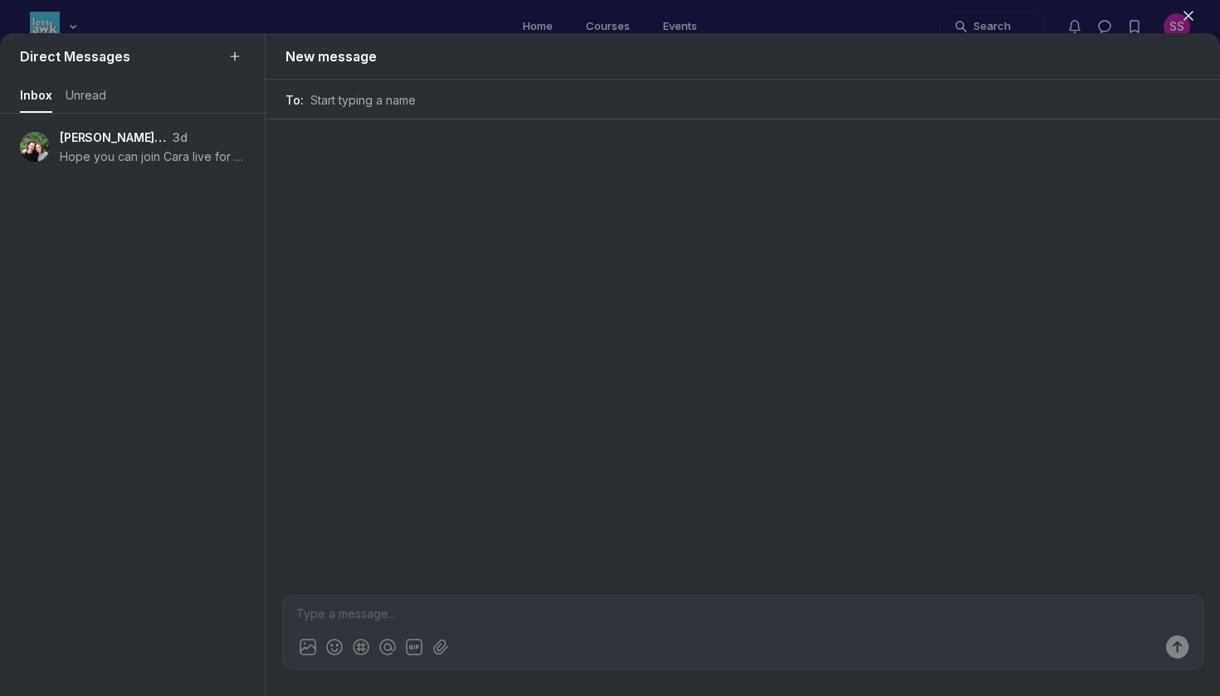
scroll to position [2246, 3144]
type input "[PERSON_NAME]"
click at [232, 50] on icon "New message" at bounding box center [234, 56] width 13 height 17
click at [121, 69] on div "Direct Messages" at bounding box center [132, 56] width 265 height 46
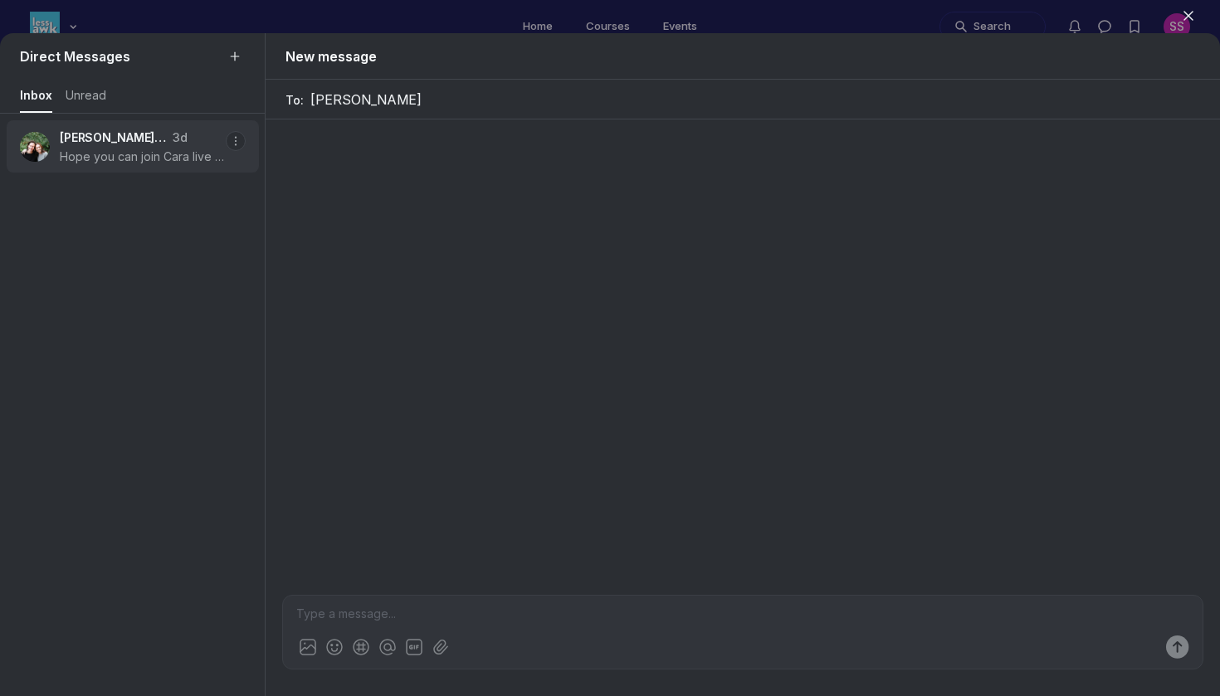
click at [97, 142] on p "[PERSON_NAME] + [PERSON_NAME] (Admin)" at bounding box center [114, 137] width 108 height 17
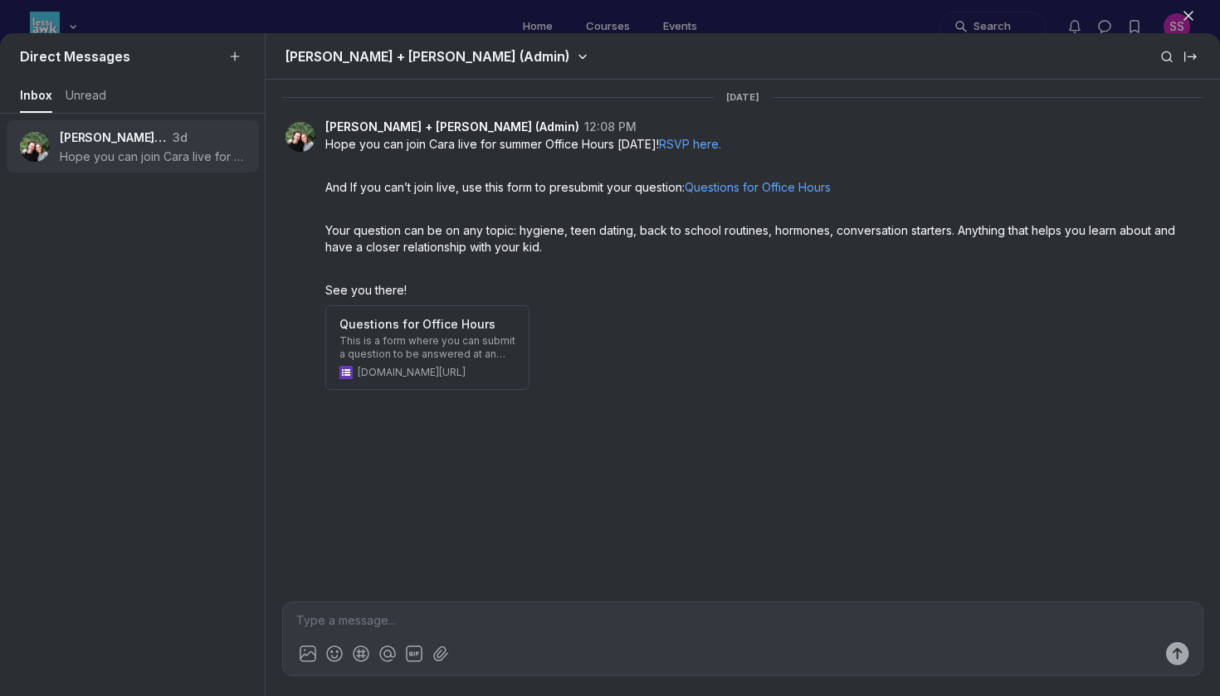
click at [417, 56] on h1 "[PERSON_NAME] + [PERSON_NAME] (Admin)" at bounding box center [427, 56] width 284 height 17
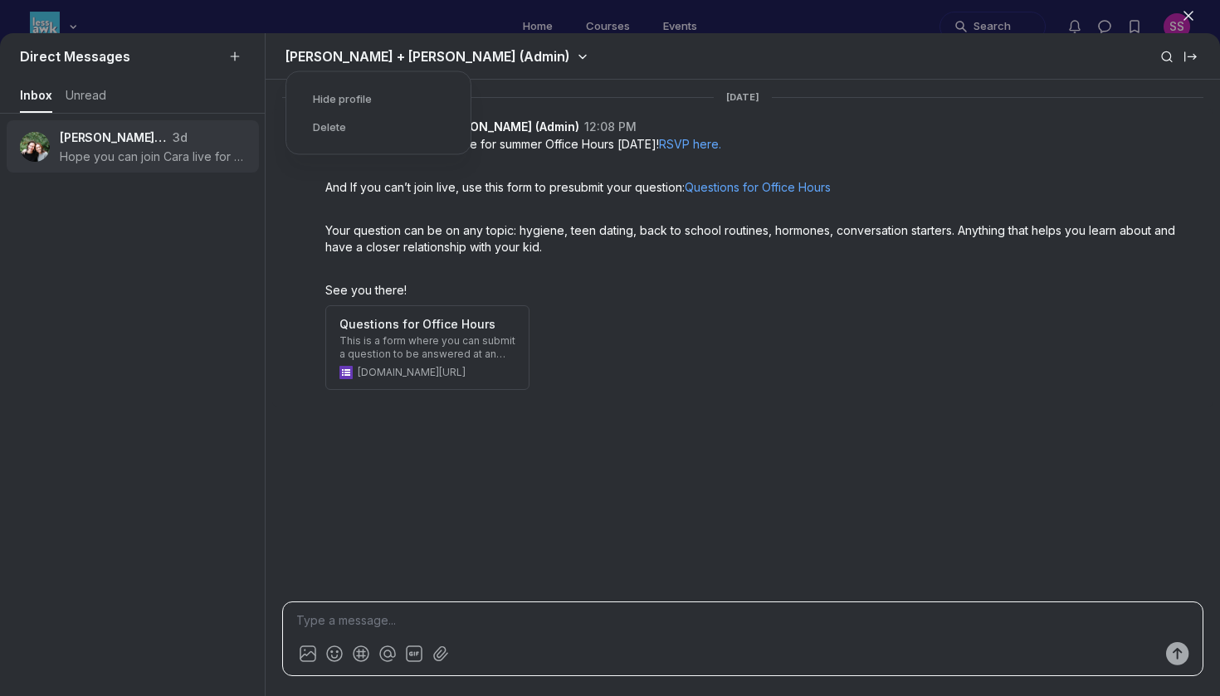
click at [672, 626] on p at bounding box center [742, 620] width 893 height 17
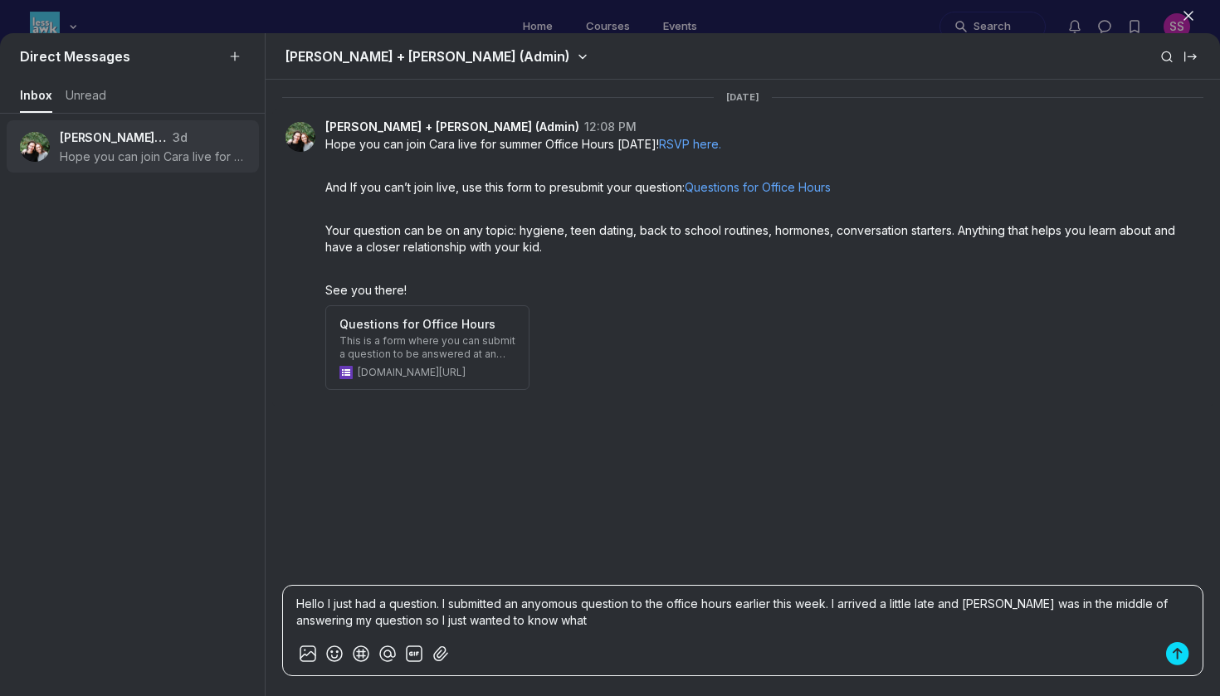
click at [559, 603] on p "Hello I just had a question. I submitted an anyomous question to the office hou…" at bounding box center [742, 612] width 893 height 33
click at [547, 605] on p "Hello I just had a question. I submitted an anyomous question to the office hou…" at bounding box center [742, 612] width 893 height 33
click at [547, 611] on p "Hello I just had a question. I submitted an anyomous question to the office hou…" at bounding box center [742, 612] width 893 height 33
click at [548, 608] on p "Hello I just had a question. I submitted an anyomous question to the office hou…" at bounding box center [742, 612] width 893 height 33
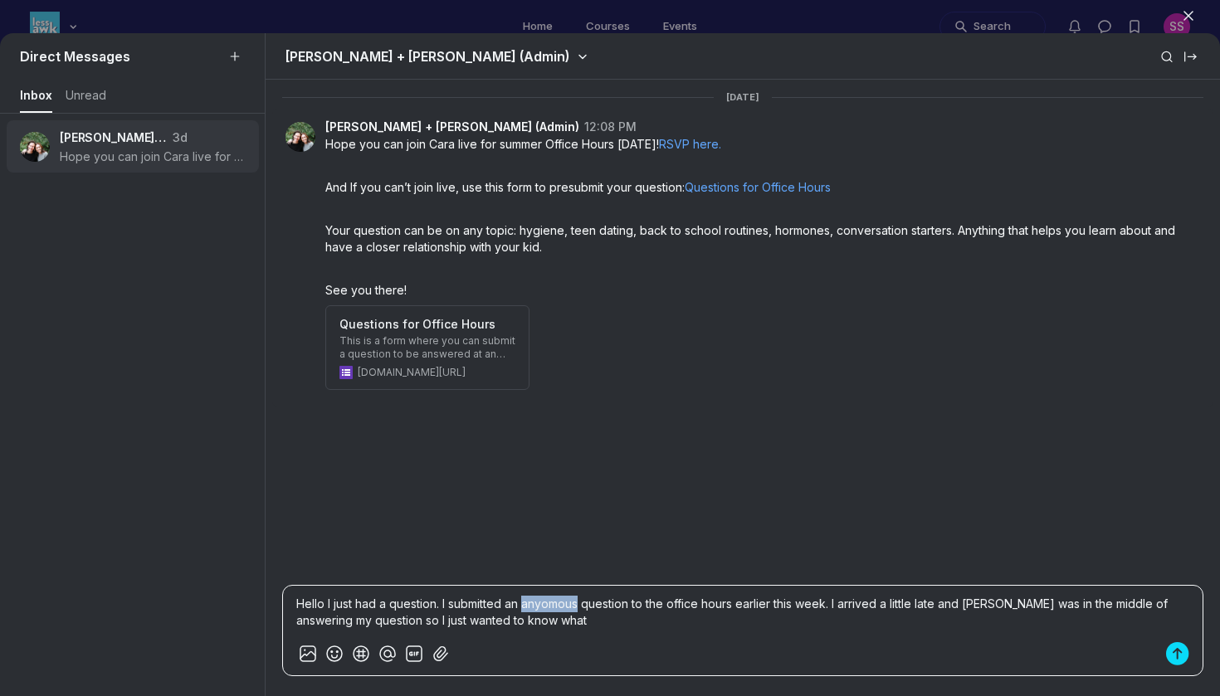
click at [548, 608] on p "Hello I just had a question. I submitted an anyomous question to the office hou…" at bounding box center [742, 612] width 893 height 33
click at [597, 636] on div "Hello I just had a question. I submitted an anonymoud question to the office ho…" at bounding box center [742, 630] width 921 height 91
click at [587, 615] on p "Hello I just had a question. I submitted an anonymoud question to the office ho…" at bounding box center [742, 612] width 893 height 33
click at [567, 609] on p "Hello I just had a question. I submitted an anonymoud question to the office ho…" at bounding box center [742, 612] width 893 height 33
click at [586, 606] on p "Hello I just had a question. I submitted an anonymoud question to the office ho…" at bounding box center [742, 612] width 893 height 33
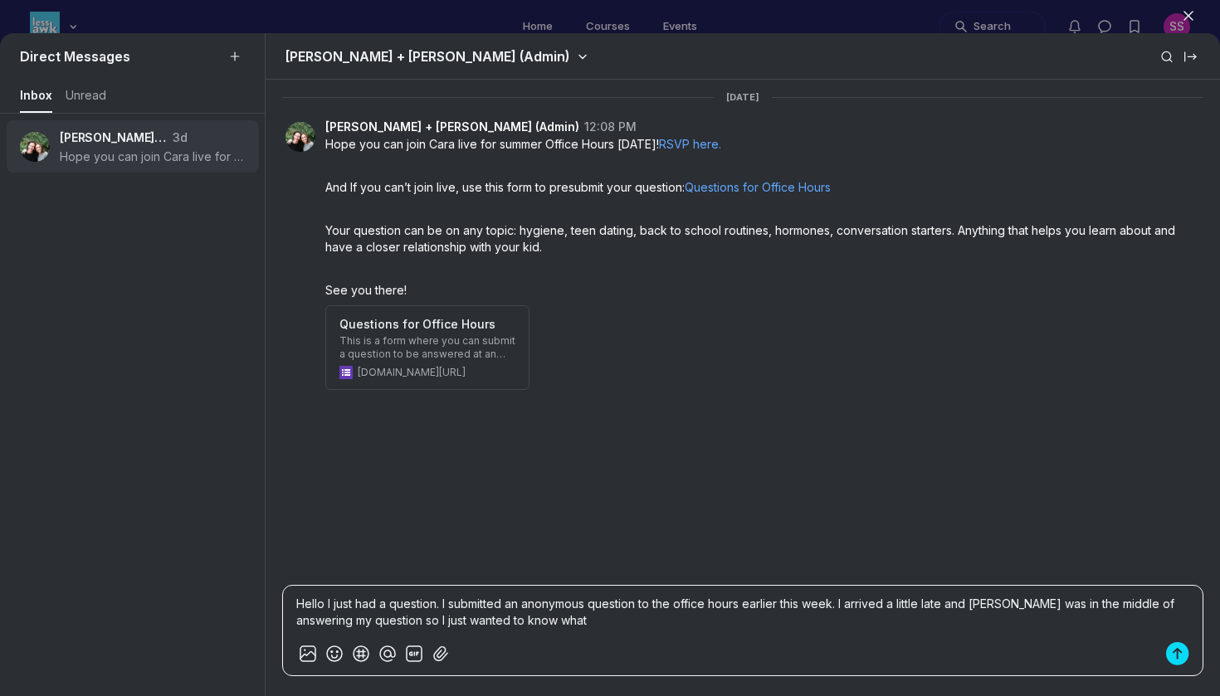
click at [699, 635] on div "Hello I just had a question. I submitted an anonymous question to the office ho…" at bounding box center [742, 630] width 921 height 91
click at [592, 624] on p "Hello I just had a question. I submitted an anonymous question to the office ho…" at bounding box center [742, 612] width 893 height 33
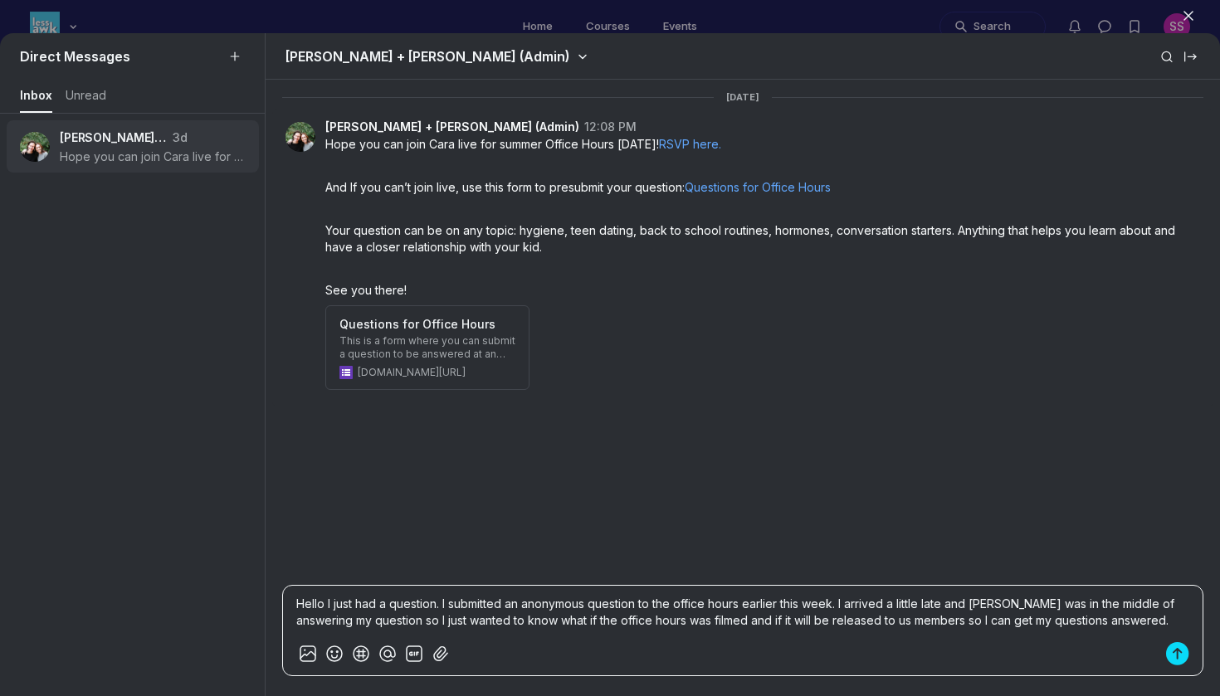
click at [650, 623] on p "Hello I just had a question. I submitted an anonymous question to the office ho…" at bounding box center [742, 612] width 893 height 33
click at [633, 626] on p "Hello I just had a question. I submitted an anonymous question to the office ho…" at bounding box center [742, 612] width 893 height 33
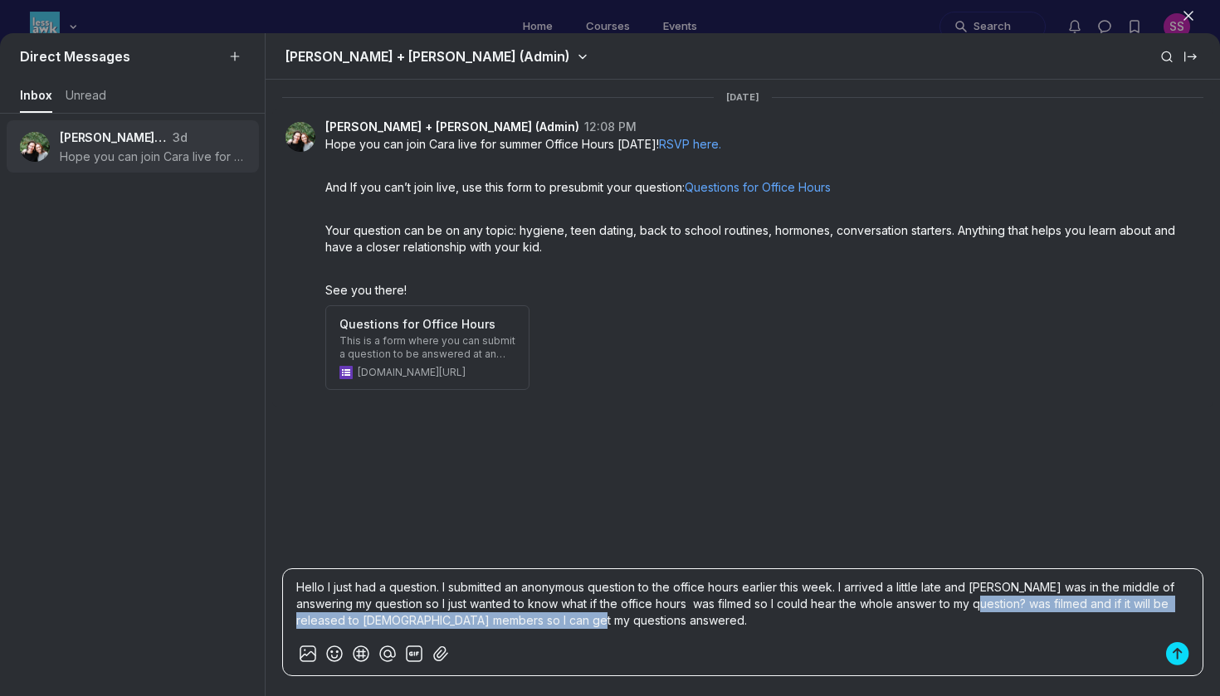
drag, startPoint x: 976, startPoint y: 604, endPoint x: 993, endPoint y: 622, distance: 25.2
click at [993, 622] on p "Hello I just had a question. I submitted an anonymous question to the office ho…" at bounding box center [742, 604] width 893 height 50
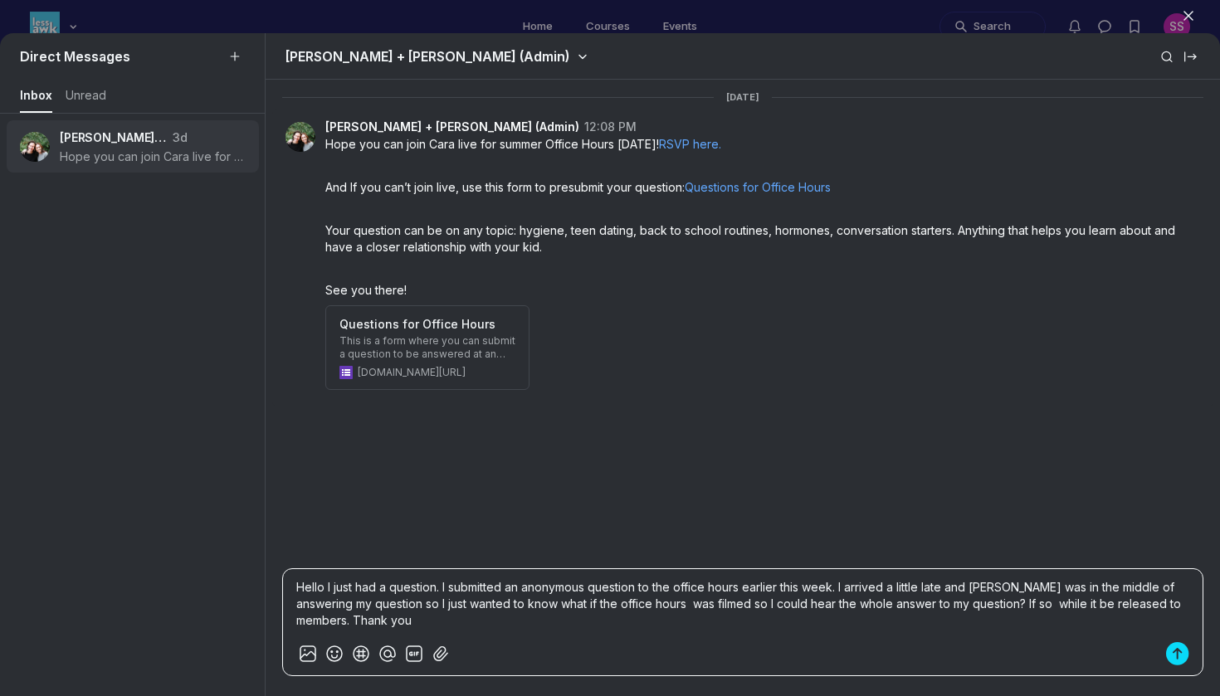
click at [516, 605] on p "Hello I just had a question. I submitted an anonymous question to the office ho…" at bounding box center [742, 604] width 893 height 50
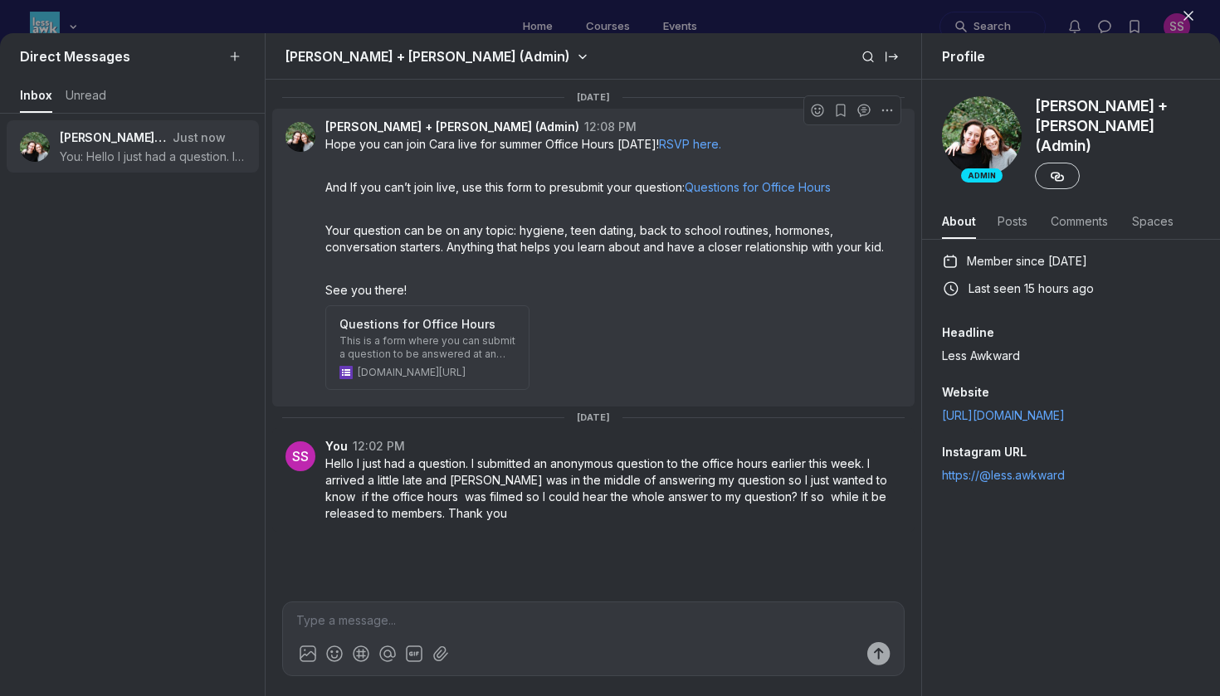
scroll to position [2246, 3294]
